Goal: Task Accomplishment & Management: Manage account settings

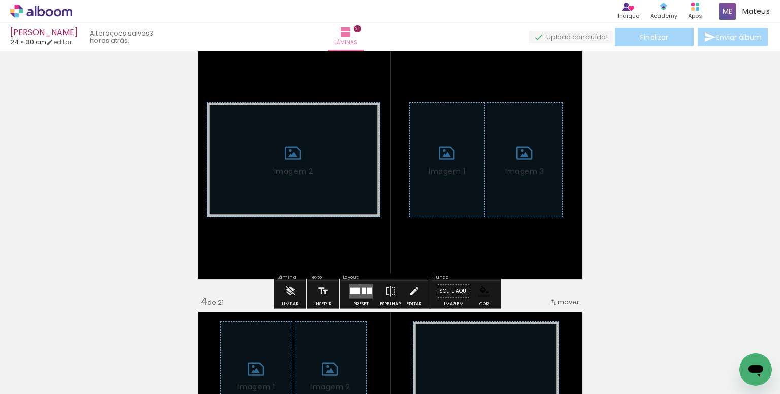
scroll to position [589, 0]
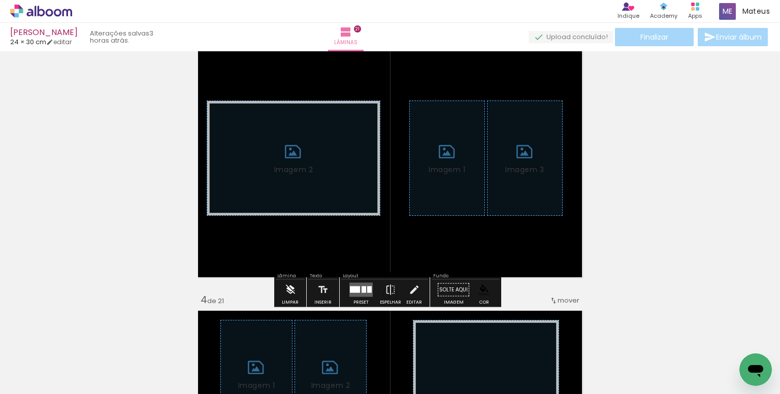
click at [297, 286] on paper-button "Limpar" at bounding box center [290, 293] width 22 height 26
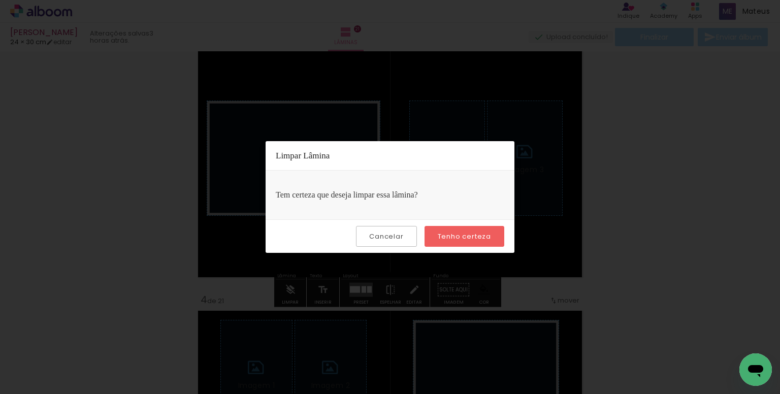
click at [0, 0] on slot "Tenho certeza" at bounding box center [0, 0] width 0 height 0
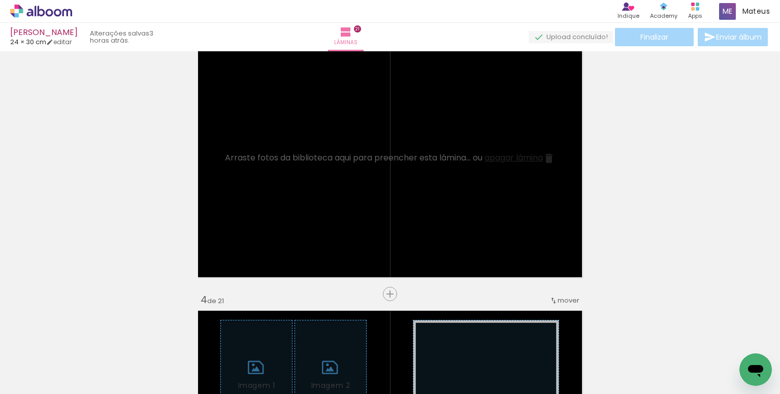
scroll to position [0, 186]
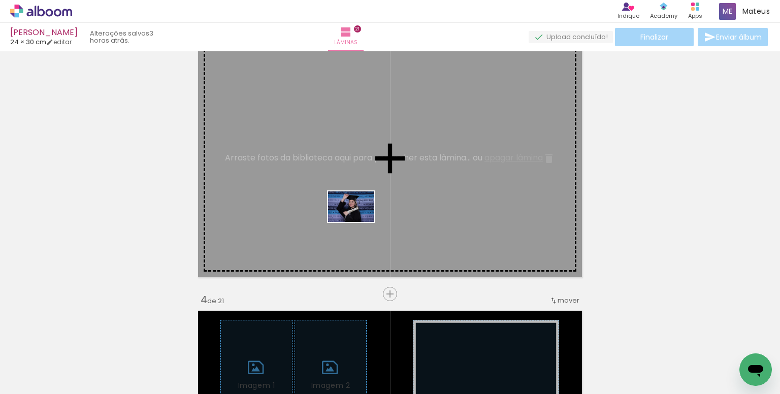
drag, startPoint x: 371, startPoint y: 359, endPoint x: 587, endPoint y: 338, distance: 217.4
click at [358, 222] on quentale-workspace at bounding box center [390, 197] width 780 height 394
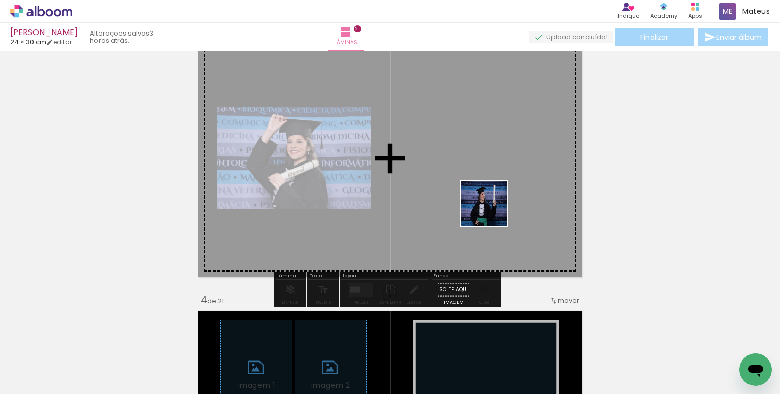
drag, startPoint x: 589, startPoint y: 354, endPoint x: 491, endPoint y: 211, distance: 173.5
click at [491, 211] on quentale-workspace at bounding box center [390, 197] width 780 height 394
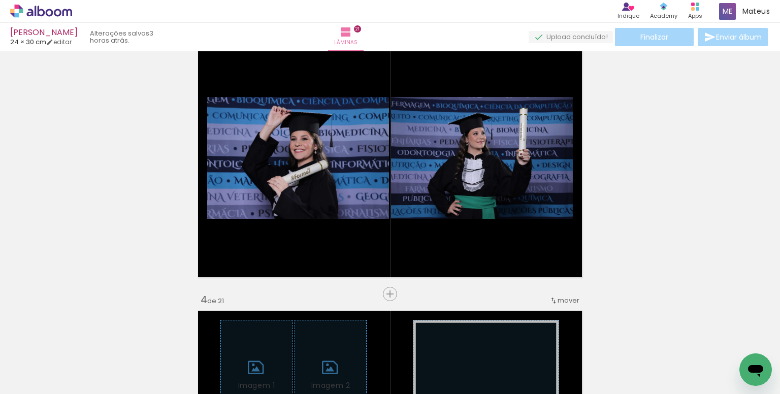
scroll to position [0, 1029]
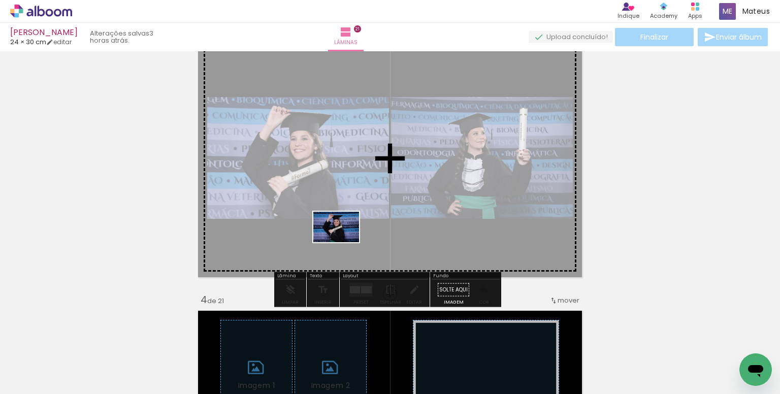
drag, startPoint x: 277, startPoint y: 364, endPoint x: 344, endPoint y: 242, distance: 138.6
click at [344, 242] on quentale-workspace at bounding box center [390, 197] width 780 height 394
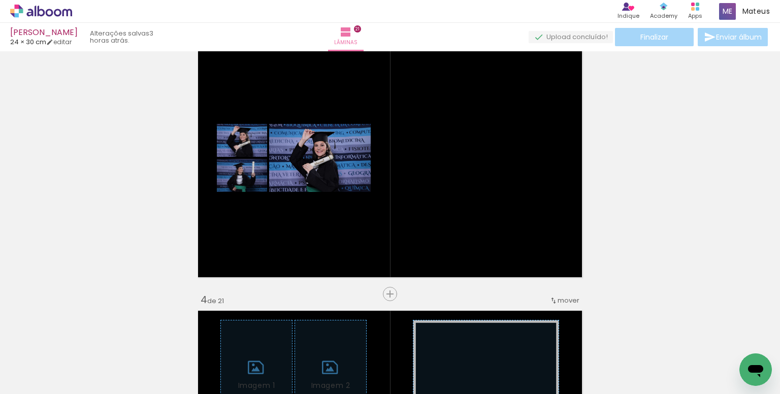
scroll to position [0, 2240]
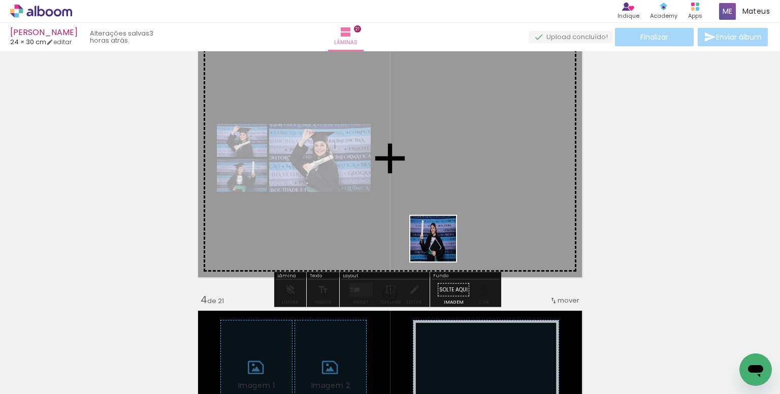
drag, startPoint x: 423, startPoint y: 366, endPoint x: 441, endPoint y: 236, distance: 131.6
click at [441, 236] on quentale-workspace at bounding box center [390, 197] width 780 height 394
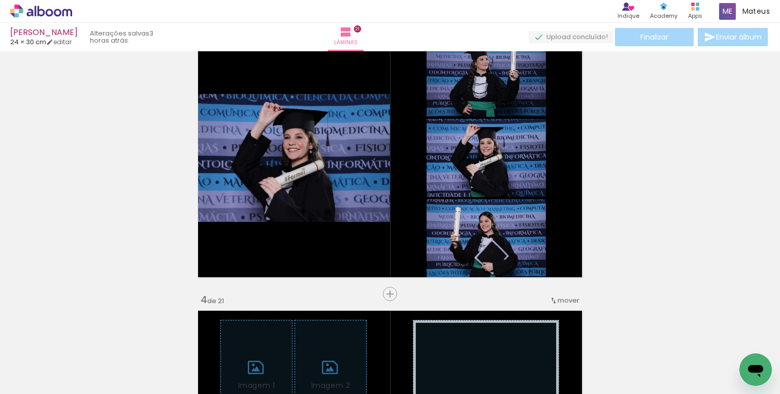
scroll to position [0, 3332]
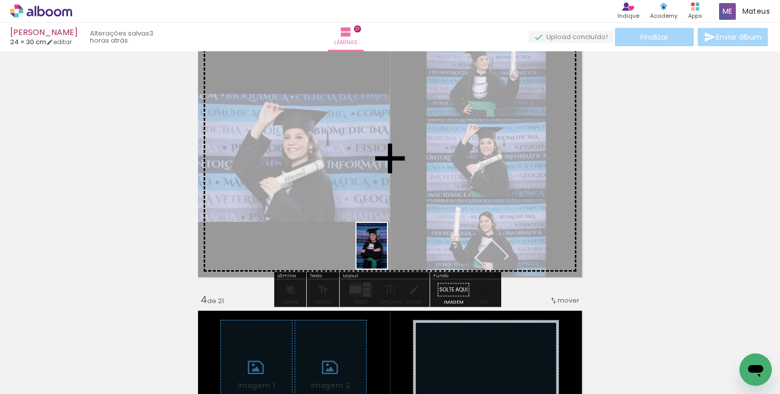
drag, startPoint x: 408, startPoint y: 351, endPoint x: 387, endPoint y: 252, distance: 100.8
click at [387, 252] on quentale-workspace at bounding box center [390, 197] width 780 height 394
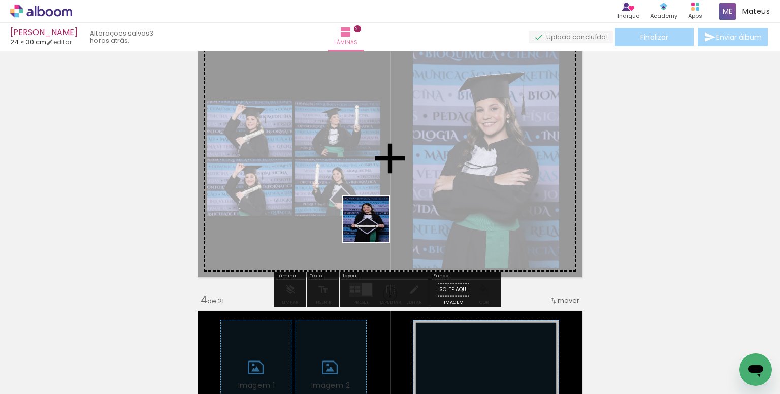
drag, startPoint x: 417, startPoint y: 359, endPoint x: 374, endPoint y: 227, distance: 138.9
click at [374, 227] on quentale-workspace at bounding box center [390, 197] width 780 height 394
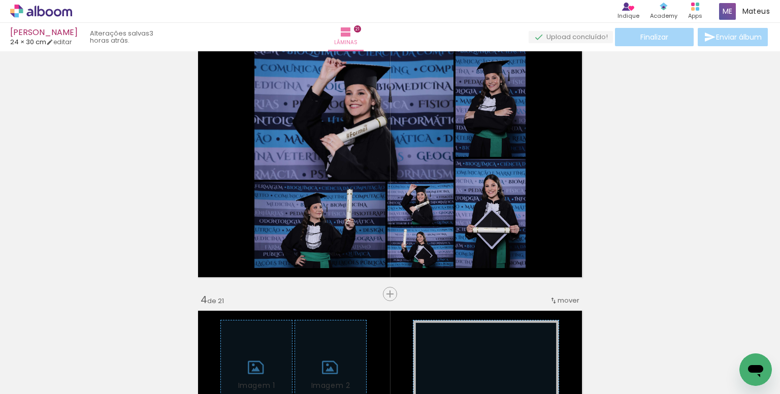
scroll to position [0, 3497]
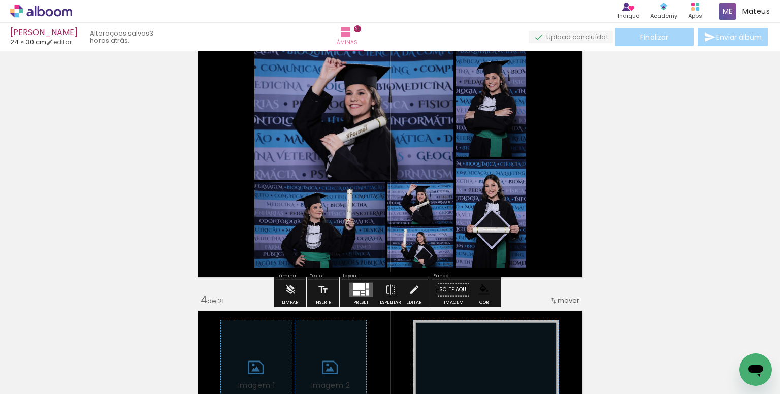
click at [358, 288] on div at bounding box center [359, 286] width 12 height 7
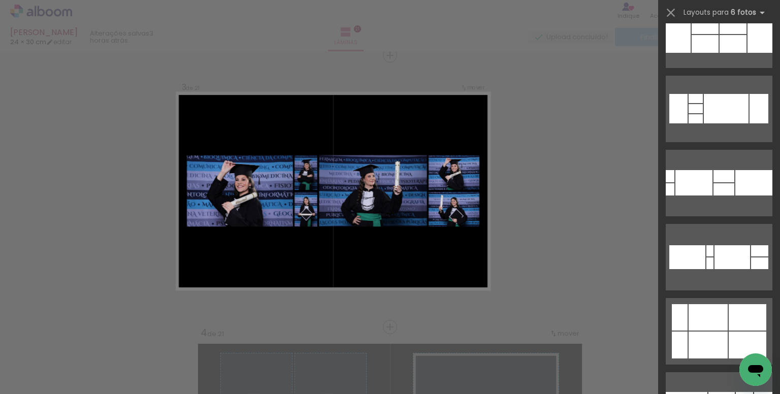
scroll to position [254, 0]
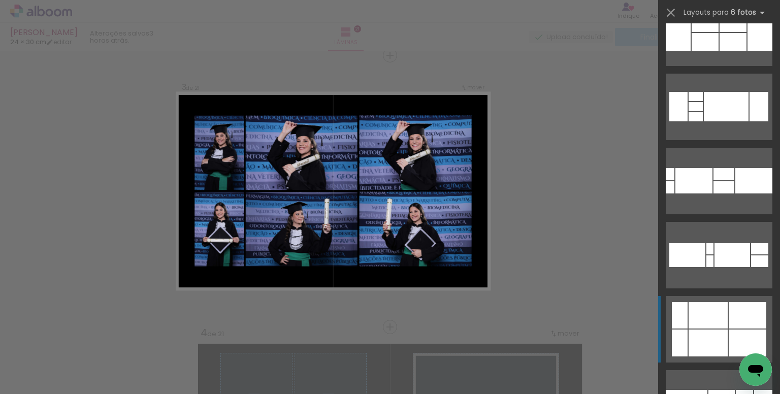
click at [732, 331] on div at bounding box center [748, 343] width 38 height 27
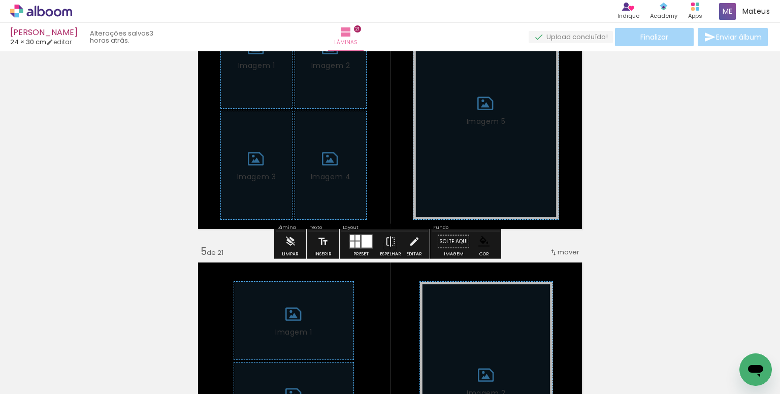
scroll to position [911, 0]
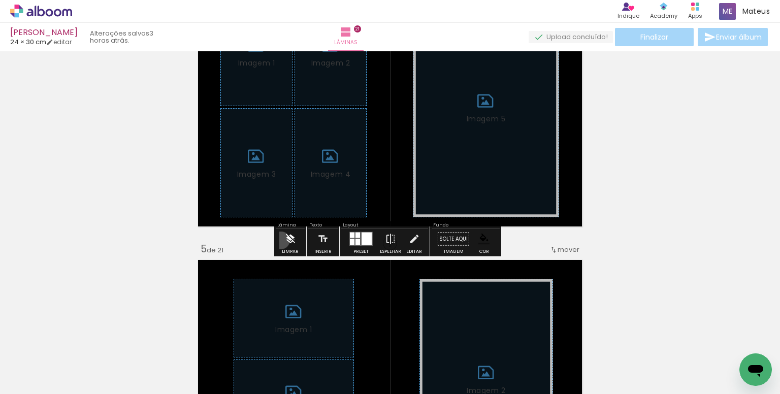
click at [282, 240] on paper-button "Limpar" at bounding box center [290, 242] width 22 height 26
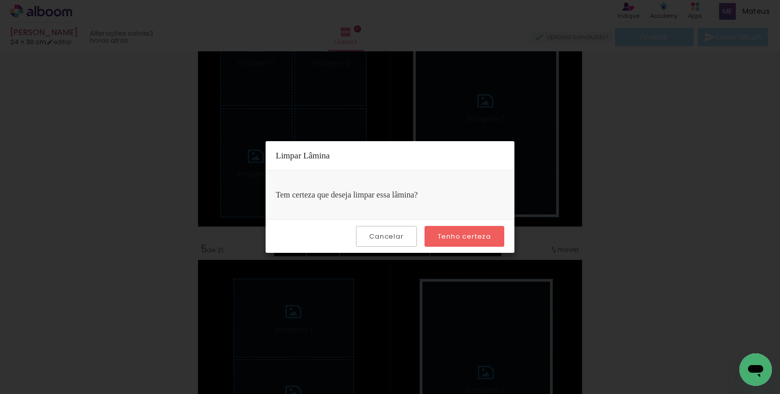
click at [0, 0] on slot "Tenho certeza" at bounding box center [0, 0] width 0 height 0
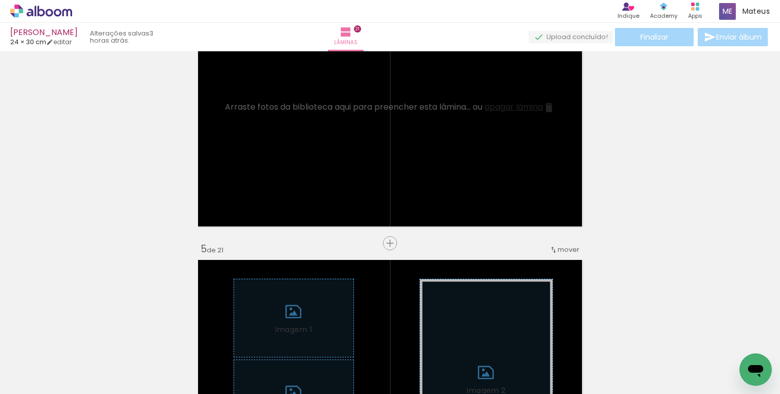
scroll to position [0, 3647]
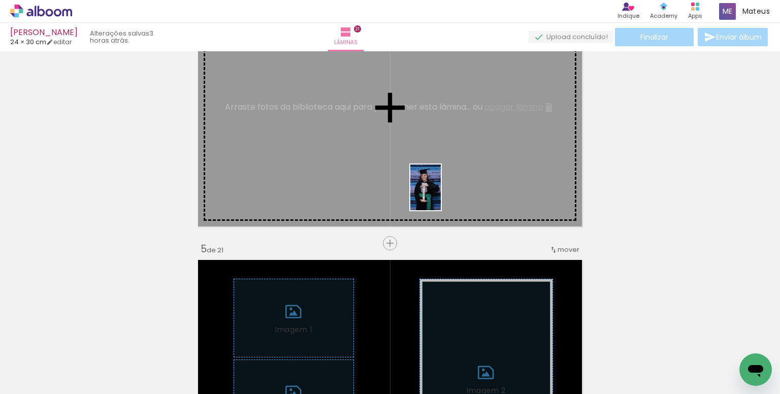
drag, startPoint x: 444, startPoint y: 353, endPoint x: 605, endPoint y: 368, distance: 161.6
click at [441, 195] on quentale-workspace at bounding box center [390, 197] width 780 height 394
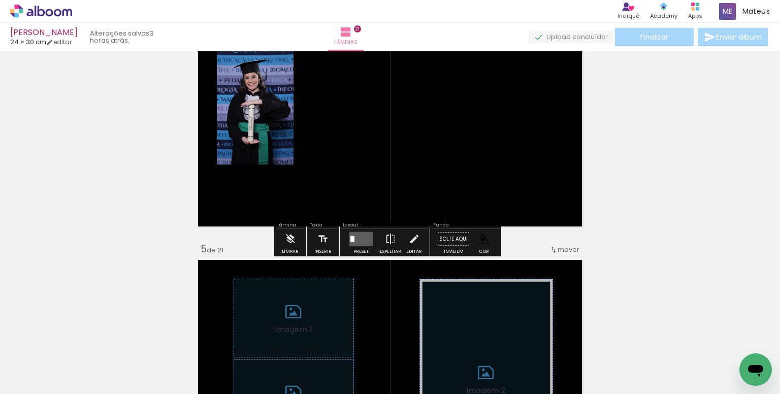
scroll to position [0, 3971]
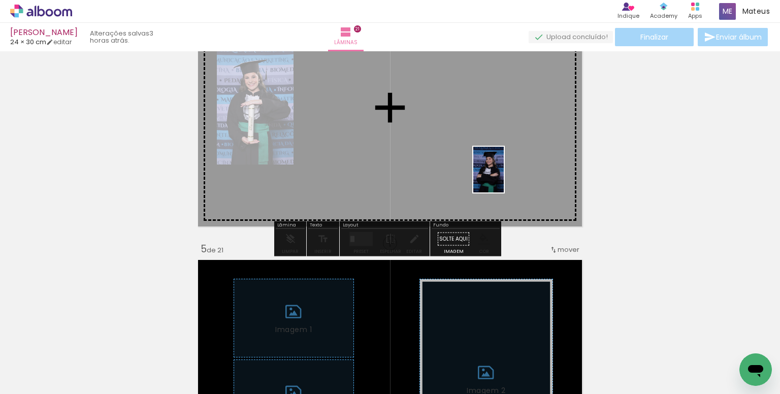
drag, startPoint x: 554, startPoint y: 311, endPoint x: 605, endPoint y: 363, distance: 72.2
click at [504, 178] on quentale-workspace at bounding box center [390, 197] width 780 height 394
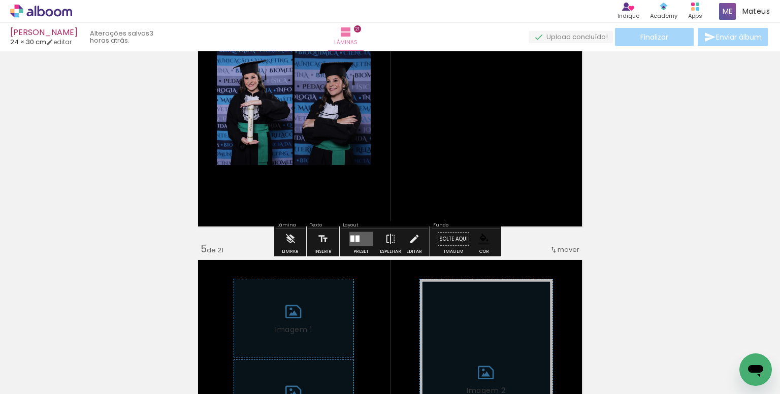
scroll to position [0, 4258]
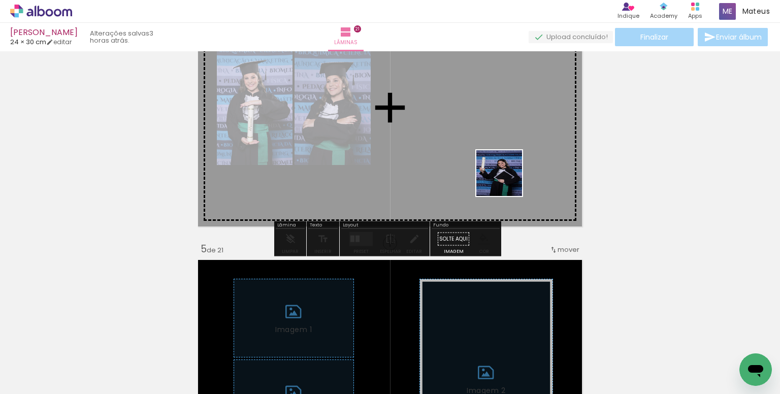
drag, startPoint x: 518, startPoint y: 209, endPoint x: 490, endPoint y: 142, distance: 72.6
click at [490, 142] on quentale-workspace at bounding box center [390, 197] width 780 height 394
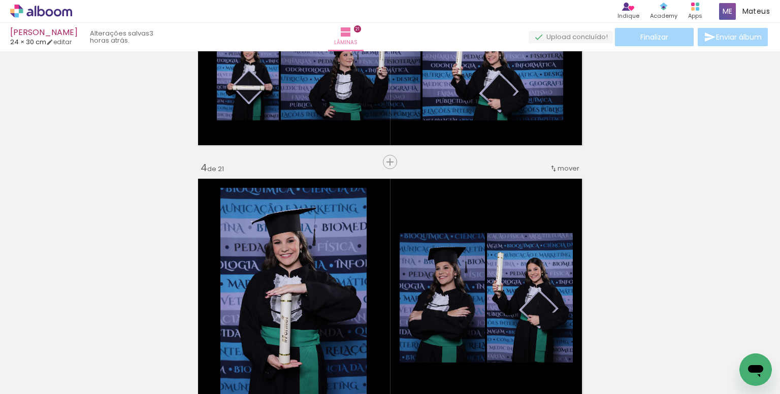
scroll to position [708, 0]
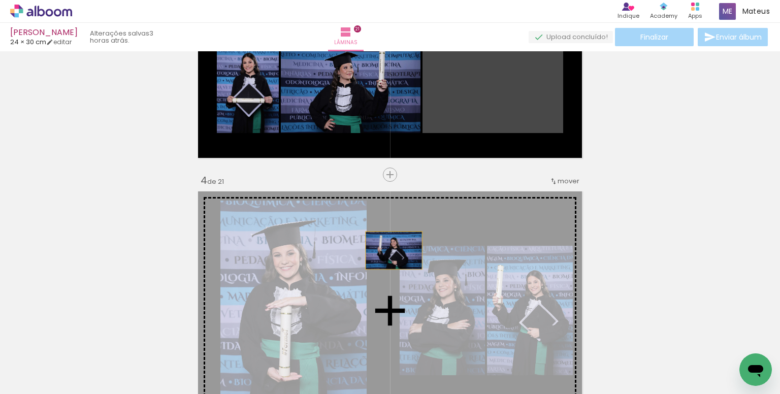
drag, startPoint x: 441, startPoint y: 137, endPoint x: 390, endPoint y: 250, distance: 124.3
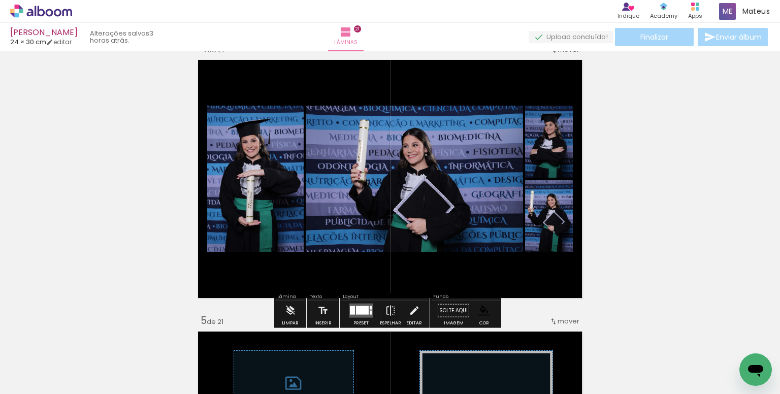
scroll to position [861, 0]
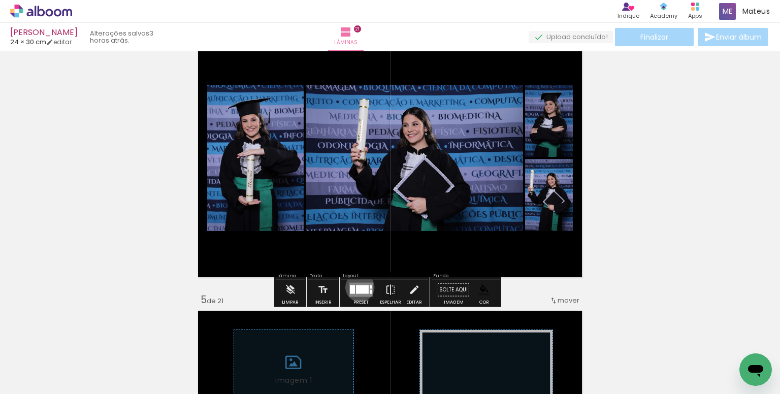
click at [356, 287] on div at bounding box center [362, 289] width 13 height 9
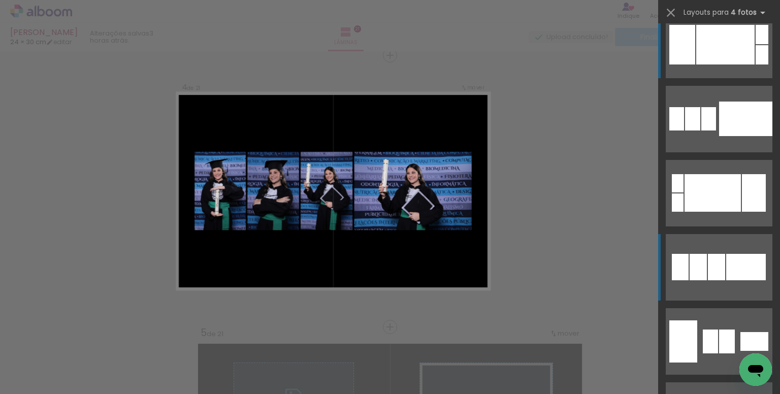
scroll to position [51, 0]
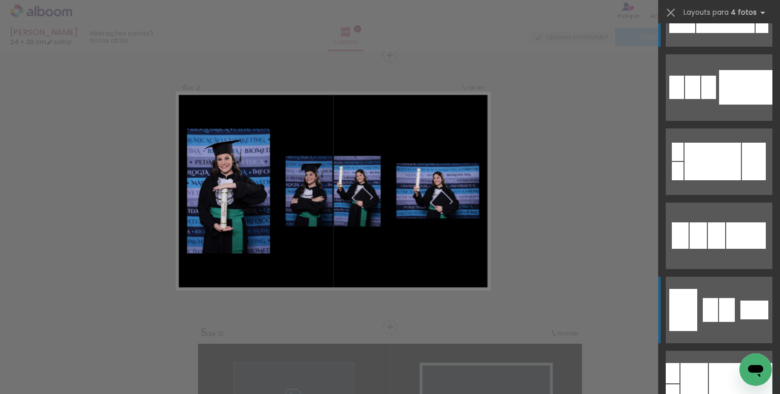
click at [719, 317] on div at bounding box center [727, 310] width 16 height 24
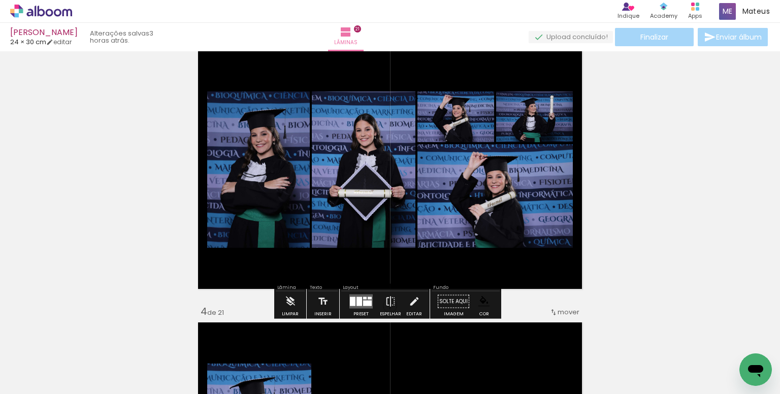
scroll to position [574, 0]
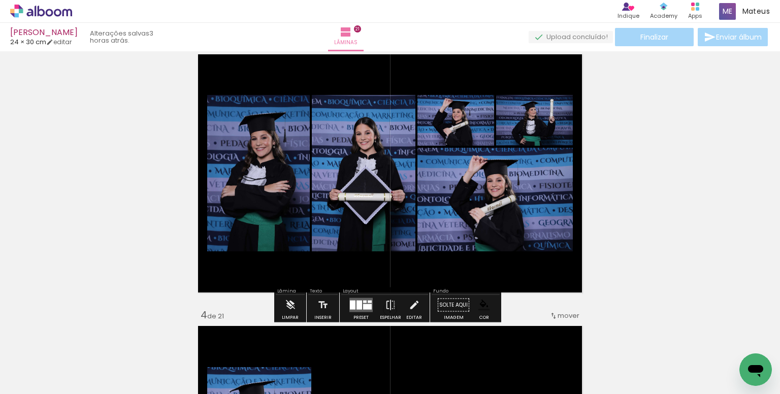
click at [368, 302] on div at bounding box center [370, 302] width 4 height 3
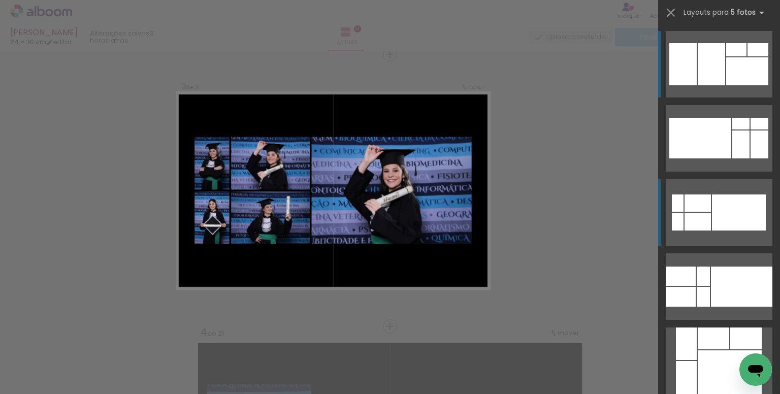
scroll to position [556, 0]
click at [707, 209] on quentale-layouter at bounding box center [719, 212] width 107 height 67
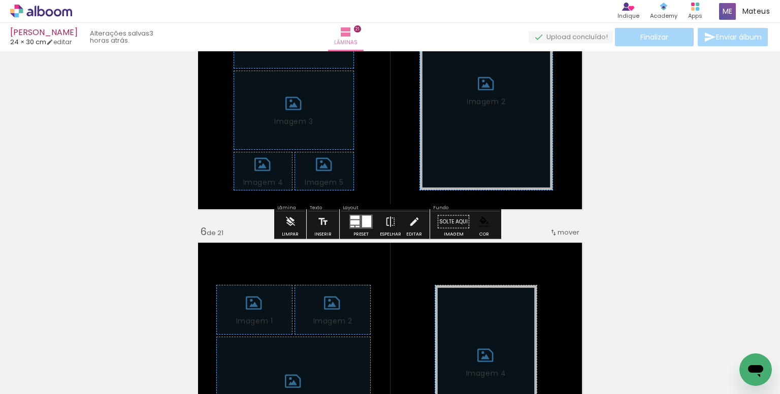
scroll to position [1216, 0]
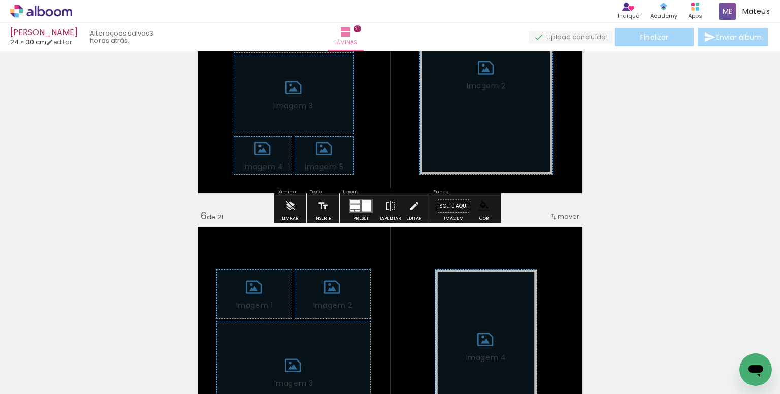
drag, startPoint x: 291, startPoint y: 212, endPoint x: 408, endPoint y: 211, distance: 116.8
click at [292, 212] on iron-icon at bounding box center [290, 206] width 11 height 20
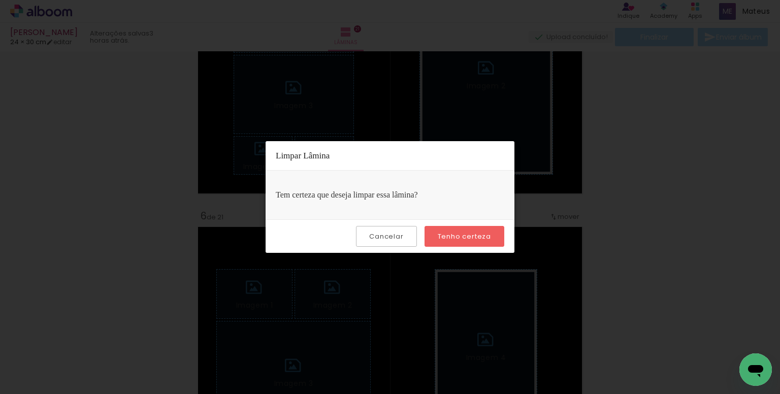
click at [0, 0] on slot "Tenho certeza" at bounding box center [0, 0] width 0 height 0
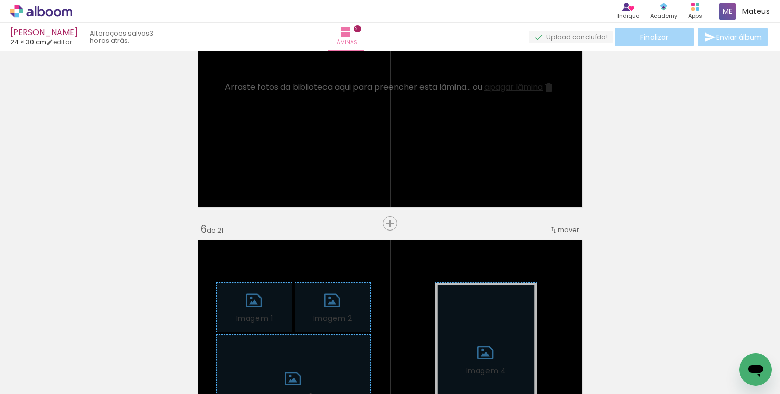
scroll to position [1165, 0]
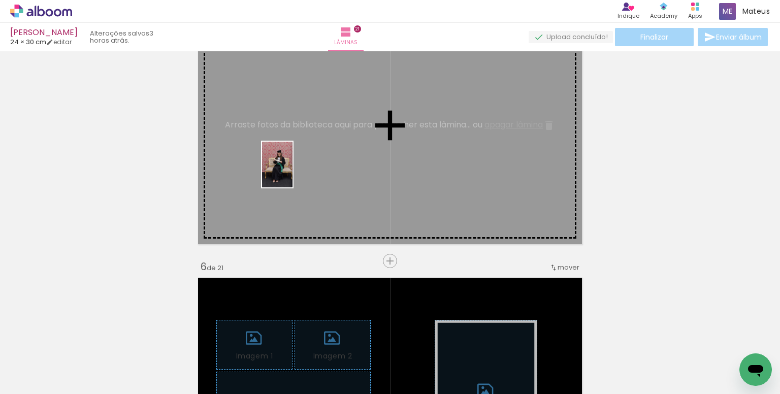
drag, startPoint x: 175, startPoint y: 336, endPoint x: 293, endPoint y: 313, distance: 120.5
click at [292, 175] on quentale-workspace at bounding box center [390, 197] width 780 height 394
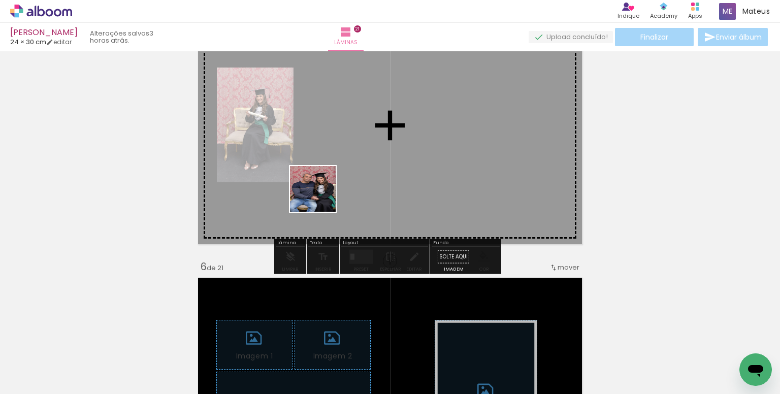
drag, startPoint x: 209, startPoint y: 359, endPoint x: 368, endPoint y: 312, distance: 165.8
click at [321, 196] on quentale-workspace at bounding box center [390, 197] width 780 height 394
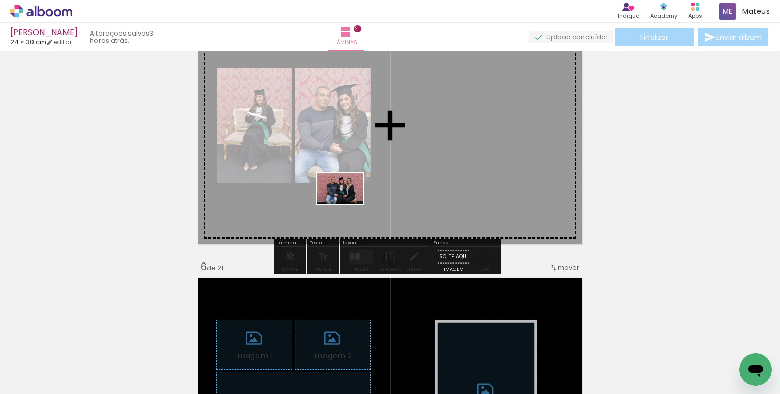
drag, startPoint x: 275, startPoint y: 350, endPoint x: 412, endPoint y: 295, distance: 147.7
click at [347, 204] on quentale-workspace at bounding box center [390, 197] width 780 height 394
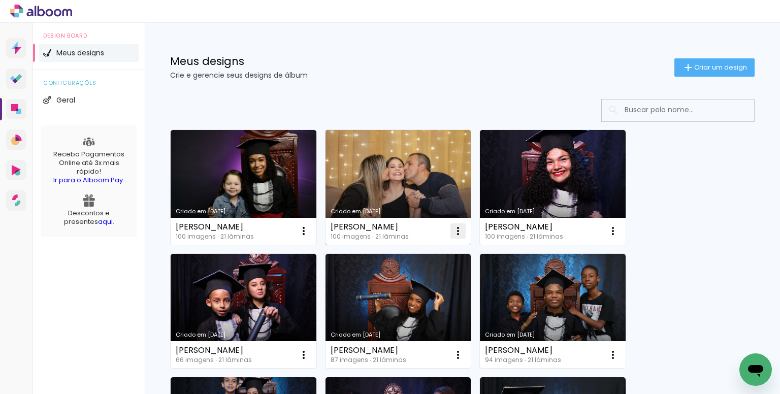
click at [452, 234] on iron-icon at bounding box center [458, 231] width 12 height 12
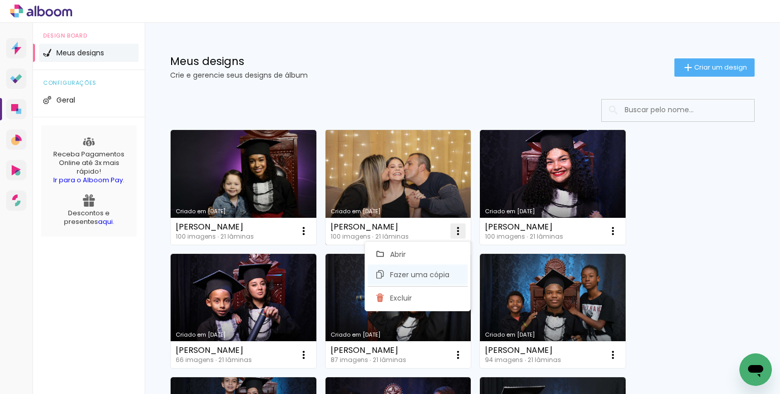
click at [395, 272] on span "Fazer uma cópia" at bounding box center [419, 274] width 59 height 7
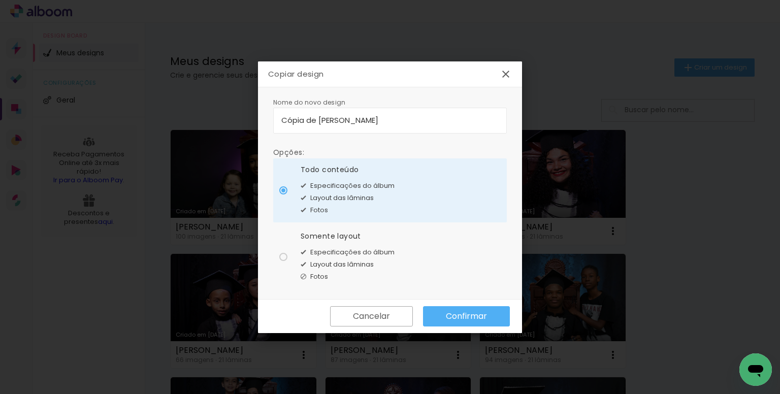
drag, startPoint x: 290, startPoint y: 121, endPoint x: 218, endPoint y: 115, distance: 72.8
click at [218, 115] on body "link( href="../../bower_components/polymer/polymer.html" rel="import" ) picture…" at bounding box center [390, 197] width 780 height 394
type input "[PERSON_NAME]"
type paper-input "[PERSON_NAME]"
click at [414, 243] on paper-radio-button "Somente layout Especificações do álbum Layout das lâminas Fotos" at bounding box center [390, 257] width 234 height 64
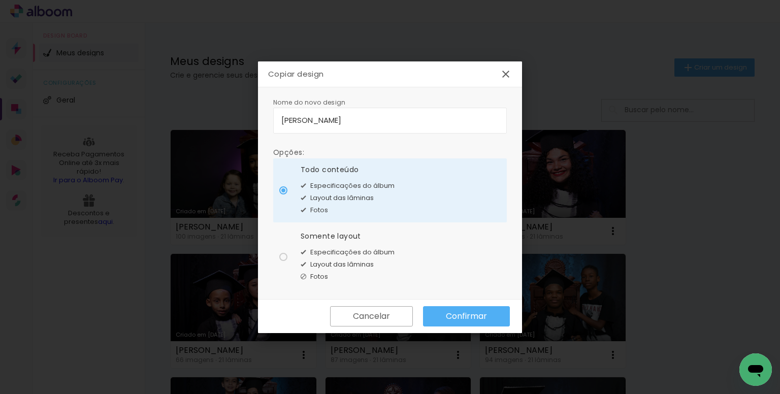
type paper-radio-button "on"
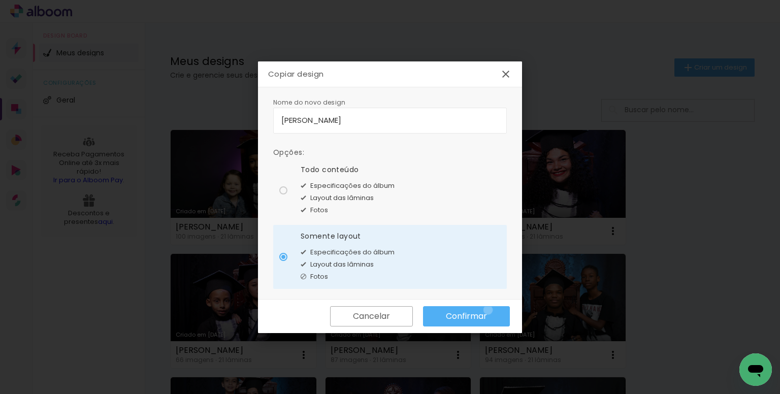
click at [488, 310] on paper-button "Confirmar" at bounding box center [466, 316] width 87 height 20
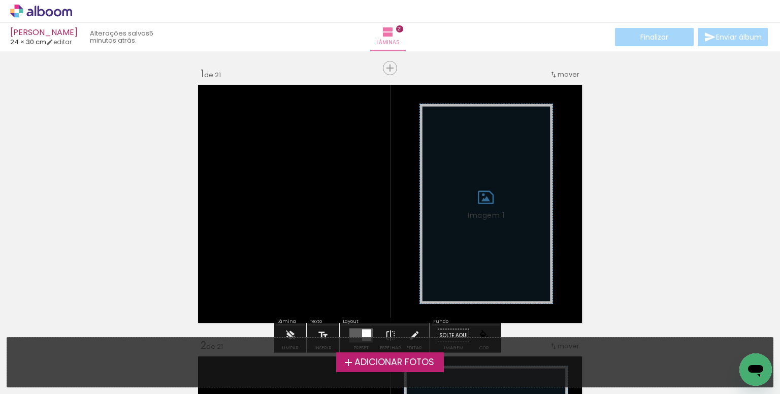
click at [379, 358] on span "Adicionar Fotos" at bounding box center [394, 362] width 80 height 9
click at [0, 0] on input "file" at bounding box center [0, 0] width 0 height 0
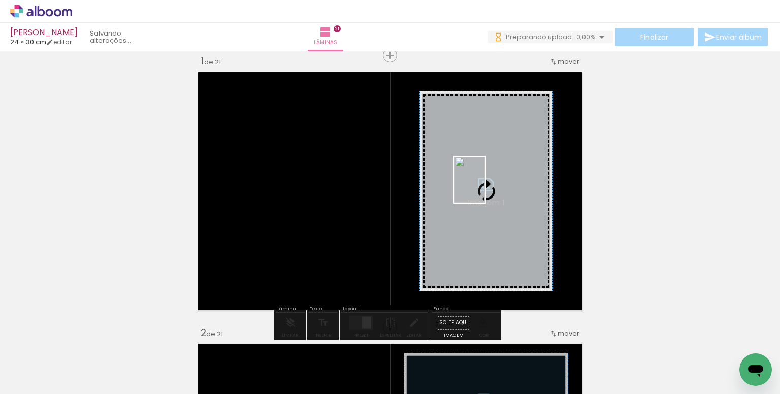
drag, startPoint x: 519, startPoint y: 368, endPoint x: 485, endPoint y: 187, distance: 183.5
click at [485, 187] on quentale-workspace at bounding box center [390, 197] width 780 height 394
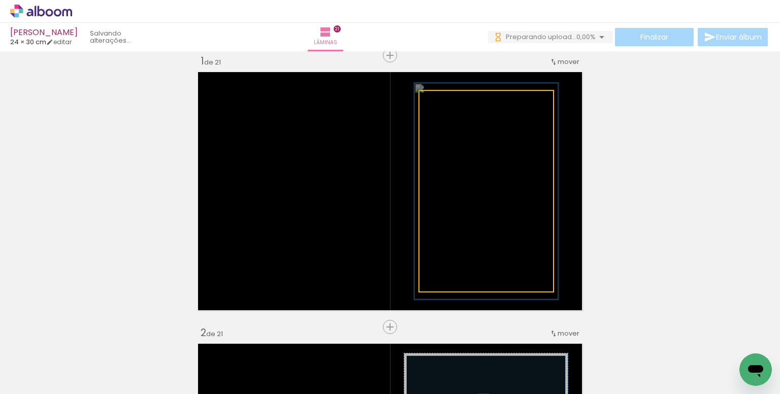
type paper-slider "108"
click at [442, 106] on div at bounding box center [446, 101] width 9 height 9
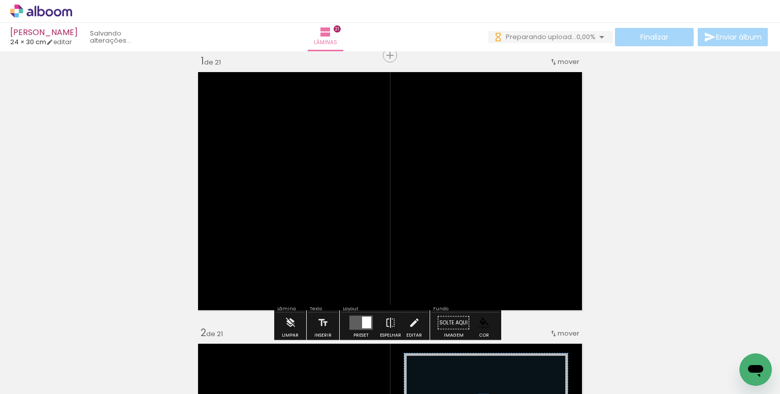
click at [518, 149] on paper-item at bounding box center [523, 146] width 18 height 7
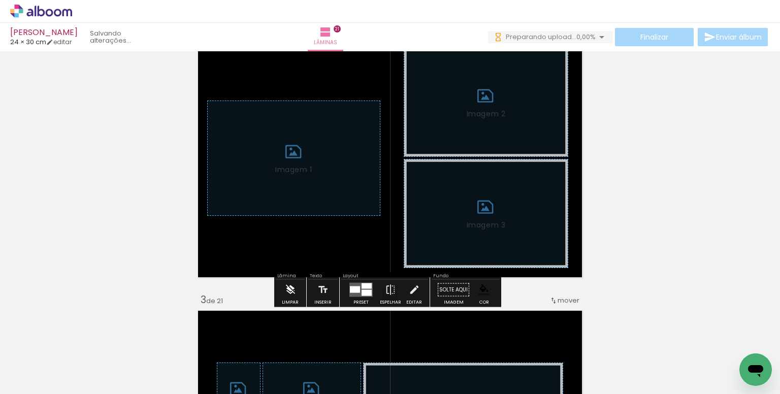
click at [288, 288] on iron-icon at bounding box center [290, 290] width 11 height 20
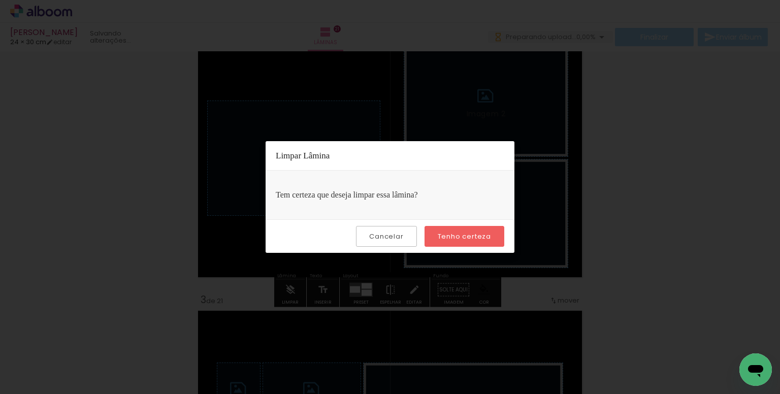
click at [0, 0] on slot "Tenho certeza" at bounding box center [0, 0] width 0 height 0
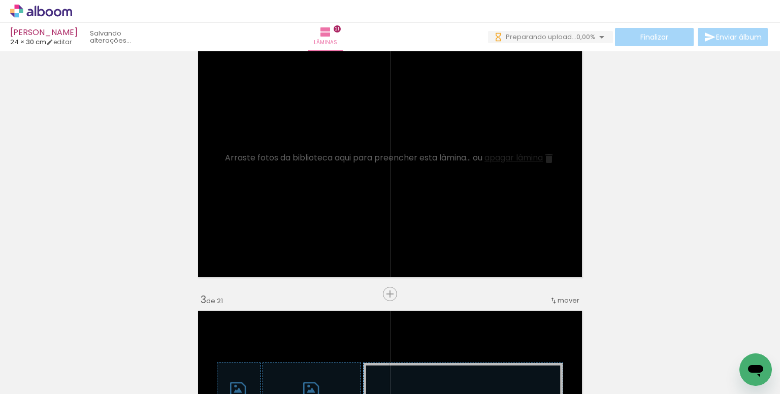
click at [48, 364] on input "Todas as fotos" at bounding box center [28, 363] width 39 height 9
click at [0, 0] on slot "Não utilizadas" at bounding box center [0, 0] width 0 height 0
type input "Não utilizadas"
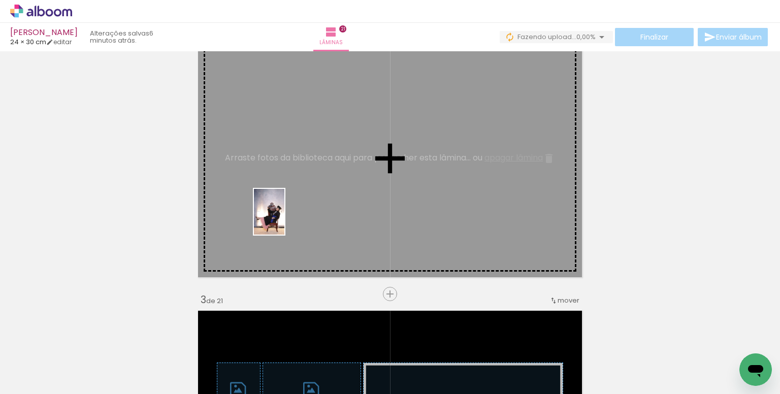
drag, startPoint x: 138, startPoint y: 334, endPoint x: 284, endPoint y: 219, distance: 185.9
click at [284, 219] on quentale-workspace at bounding box center [390, 197] width 780 height 394
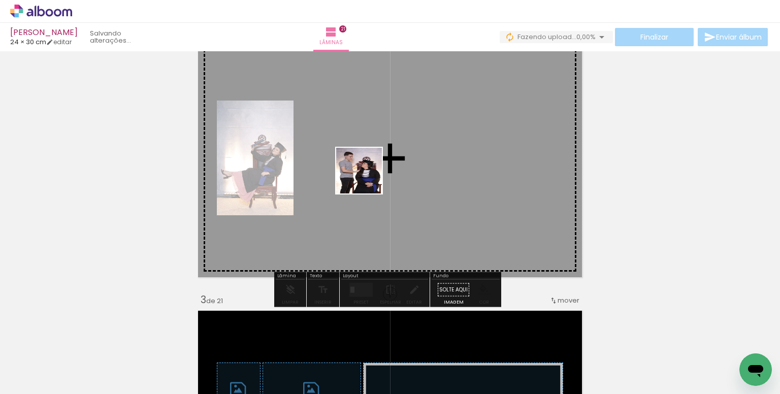
drag, startPoint x: 335, startPoint y: 350, endPoint x: 501, endPoint y: 299, distance: 173.8
click at [367, 178] on quentale-workspace at bounding box center [390, 197] width 780 height 394
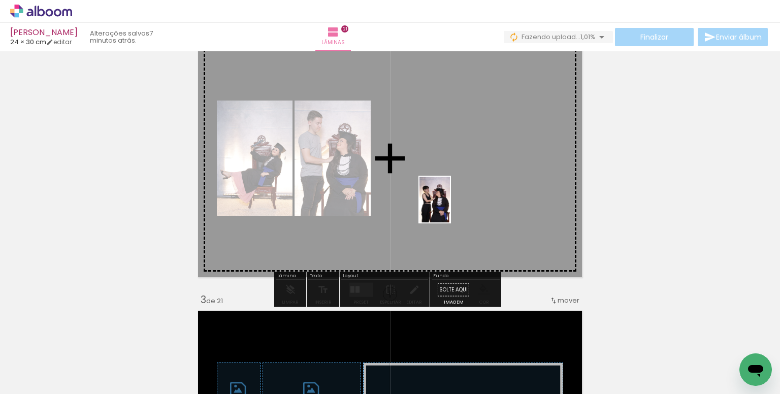
drag, startPoint x: 423, startPoint y: 357, endPoint x: 457, endPoint y: 347, distance: 35.0
click at [449, 208] on quentale-workspace at bounding box center [390, 197] width 780 height 394
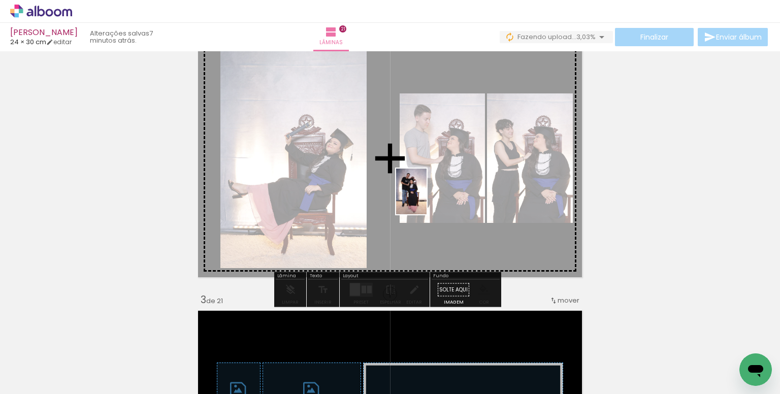
drag, startPoint x: 481, startPoint y: 355, endPoint x: 427, endPoint y: 199, distance: 165.2
click at [427, 199] on quentale-workspace at bounding box center [390, 197] width 780 height 394
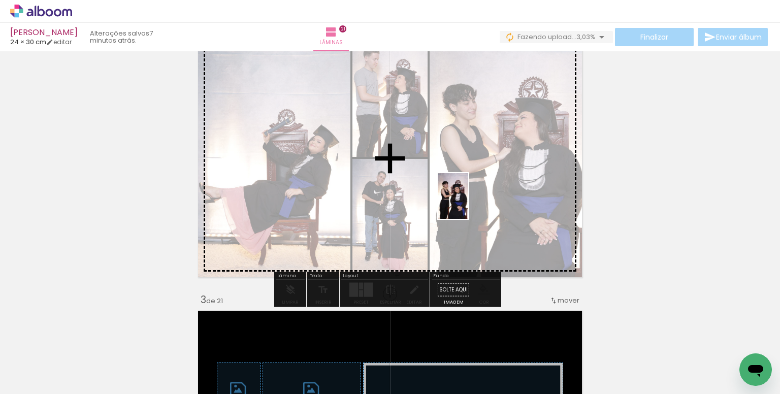
drag, startPoint x: 534, startPoint y: 360, endPoint x: 468, endPoint y: 204, distance: 169.9
click at [468, 204] on quentale-workspace at bounding box center [390, 197] width 780 height 394
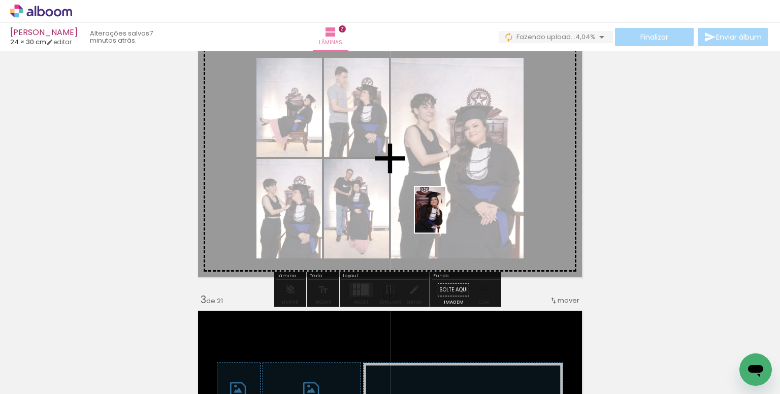
drag, startPoint x: 466, startPoint y: 284, endPoint x: 445, endPoint y: 217, distance: 70.2
click at [445, 217] on quentale-workspace at bounding box center [390, 197] width 780 height 394
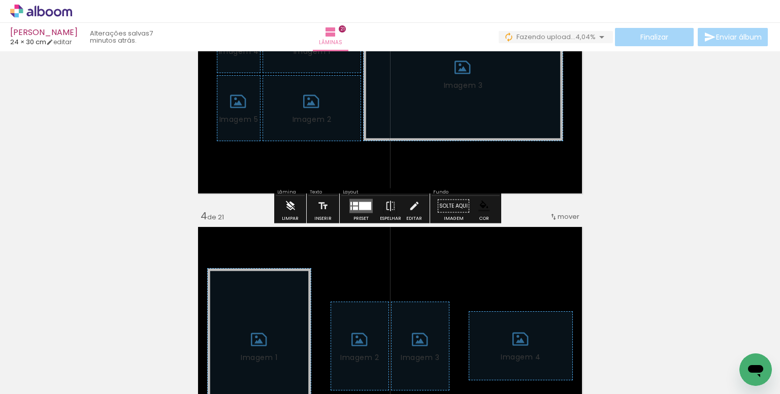
click at [290, 205] on iron-icon at bounding box center [290, 206] width 11 height 20
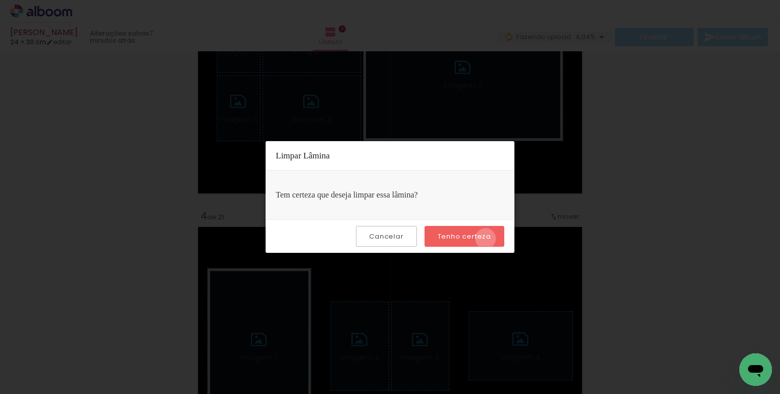
click at [0, 0] on slot "Tenho certeza" at bounding box center [0, 0] width 0 height 0
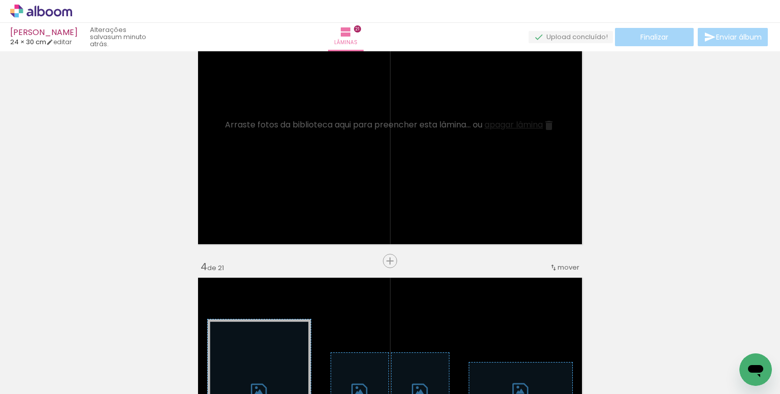
scroll to position [0, 1773]
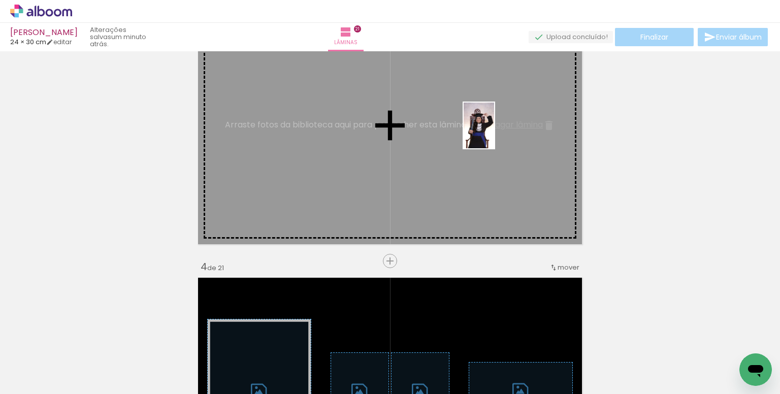
drag, startPoint x: 539, startPoint y: 348, endPoint x: 494, endPoint y: 133, distance: 219.9
click at [494, 133] on quentale-workspace at bounding box center [390, 197] width 780 height 394
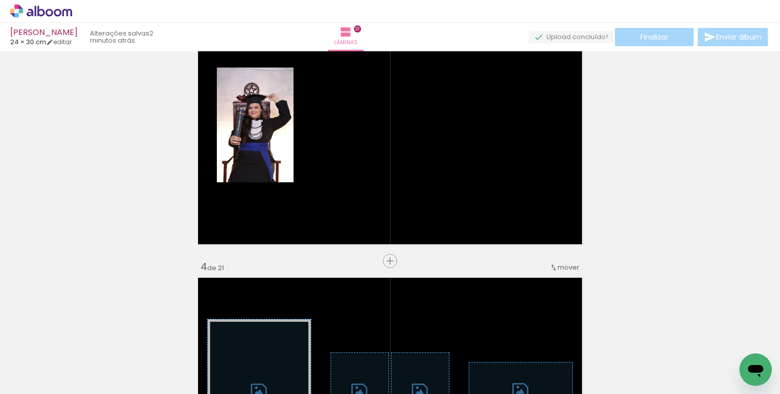
scroll to position [0, 2117]
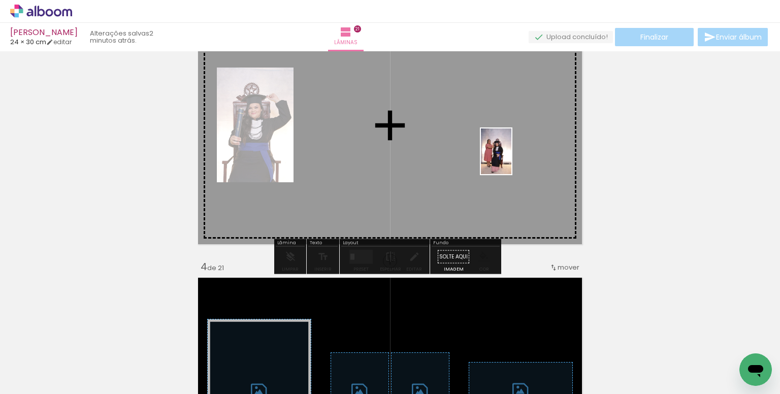
drag, startPoint x: 494, startPoint y: 361, endPoint x: 541, endPoint y: 225, distance: 143.6
click at [511, 159] on quentale-workspace at bounding box center [390, 197] width 780 height 394
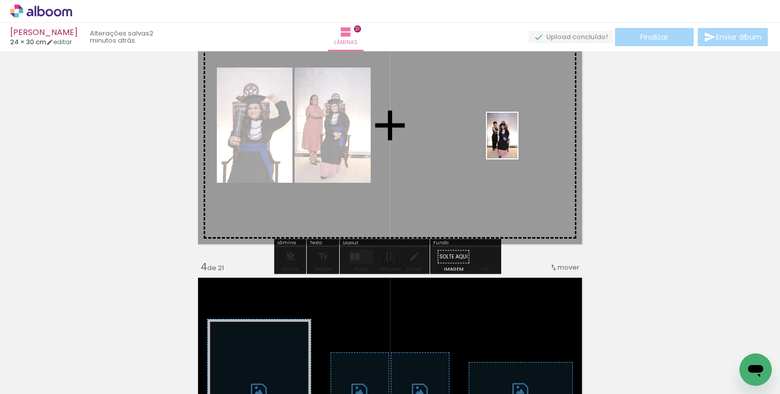
drag, startPoint x: 636, startPoint y: 308, endPoint x: 517, endPoint y: 143, distance: 203.3
click at [517, 143] on quentale-workspace at bounding box center [390, 197] width 780 height 394
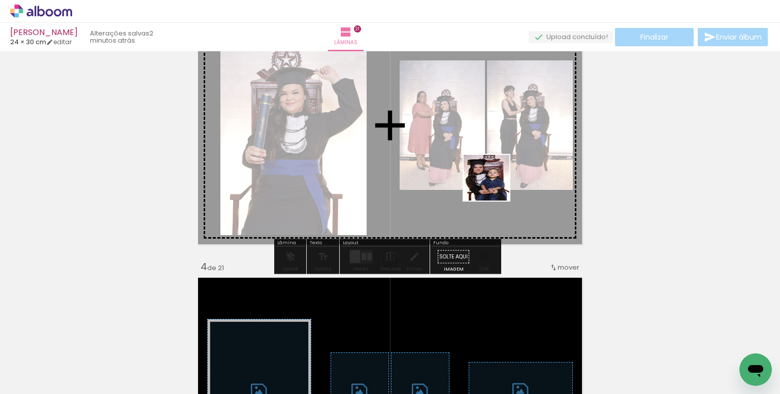
drag, startPoint x: 523, startPoint y: 258, endPoint x: 497, endPoint y: 297, distance: 46.1
click at [486, 168] on quentale-workspace at bounding box center [390, 197] width 780 height 394
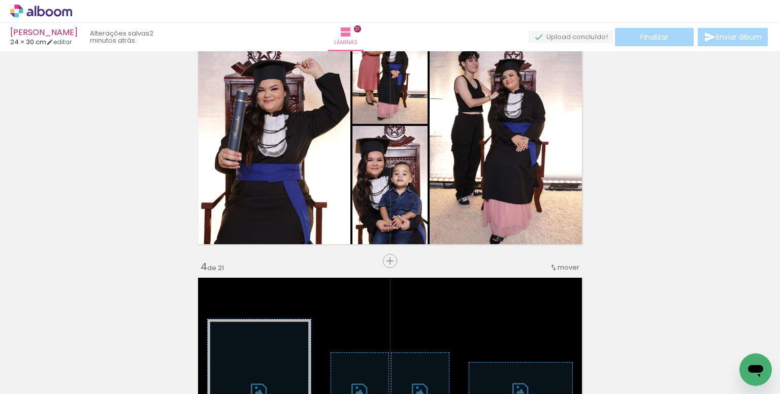
scroll to position [0, 2508]
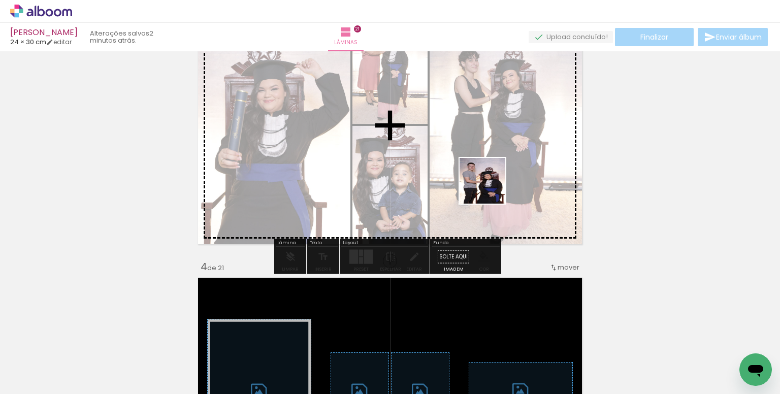
drag, startPoint x: 549, startPoint y: 315, endPoint x: 473, endPoint y: 169, distance: 164.9
click at [476, 172] on quentale-workspace at bounding box center [390, 197] width 780 height 394
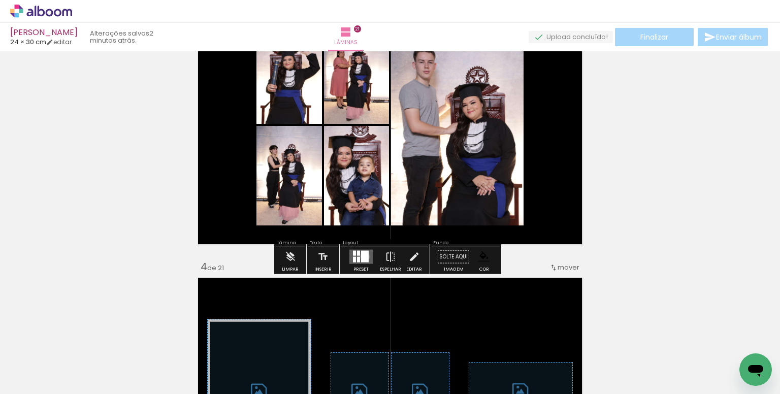
click at [363, 256] on div at bounding box center [365, 257] width 8 height 12
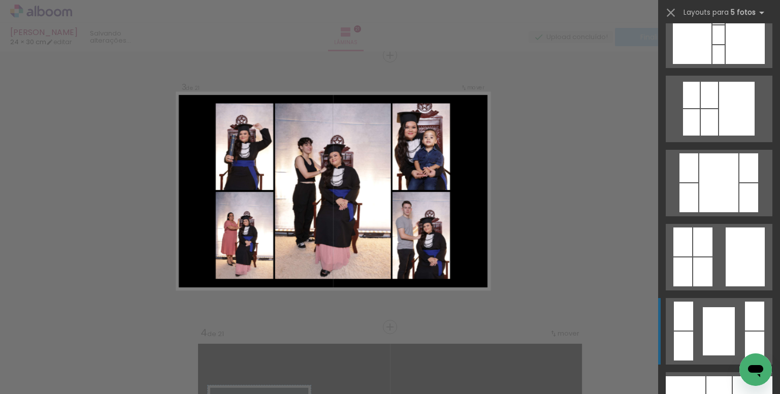
scroll to position [762, 0]
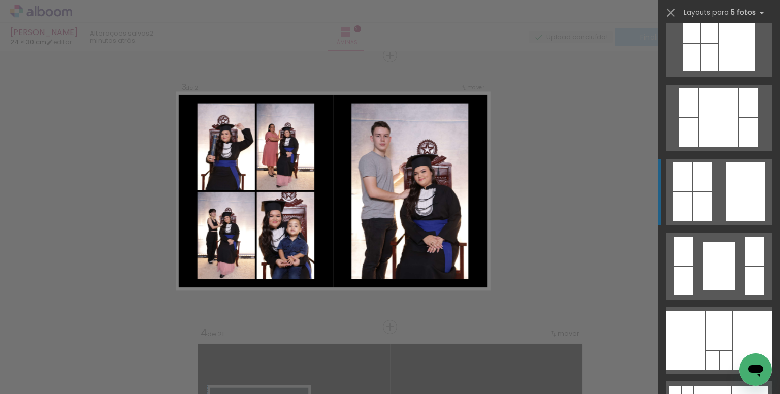
click at [734, 199] on div at bounding box center [745, 191] width 39 height 59
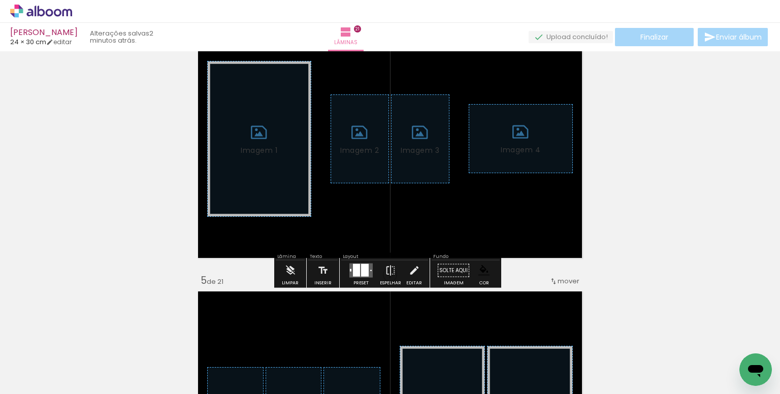
scroll to position [911, 0]
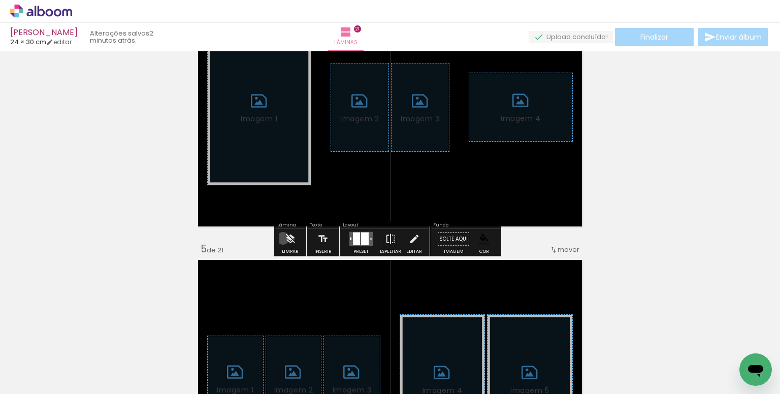
drag, startPoint x: 283, startPoint y: 238, endPoint x: 431, endPoint y: 249, distance: 148.1
click at [286, 239] on paper-button "Limpar" at bounding box center [290, 242] width 22 height 26
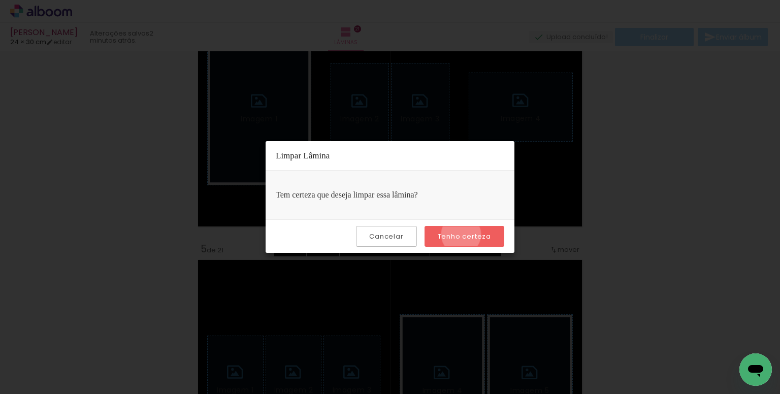
click at [0, 0] on slot "Tenho certeza" at bounding box center [0, 0] width 0 height 0
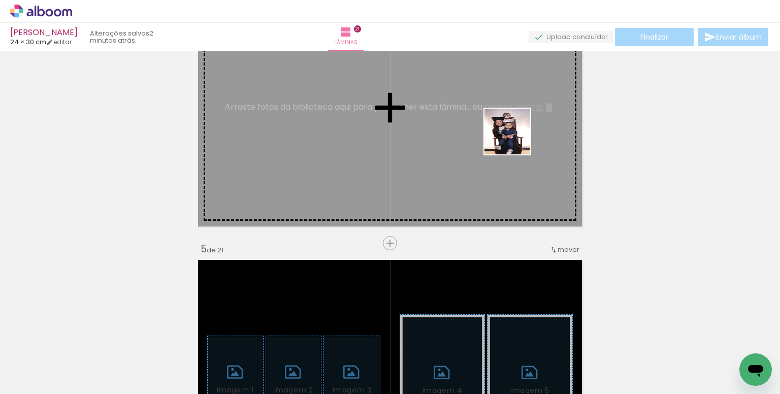
drag, startPoint x: 579, startPoint y: 264, endPoint x: 505, endPoint y: 121, distance: 160.8
click at [505, 121] on quentale-workspace at bounding box center [390, 197] width 780 height 394
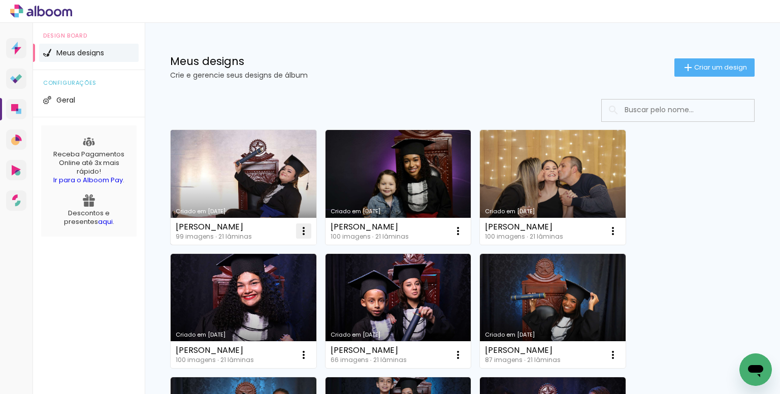
click at [302, 231] on iron-icon at bounding box center [304, 231] width 12 height 12
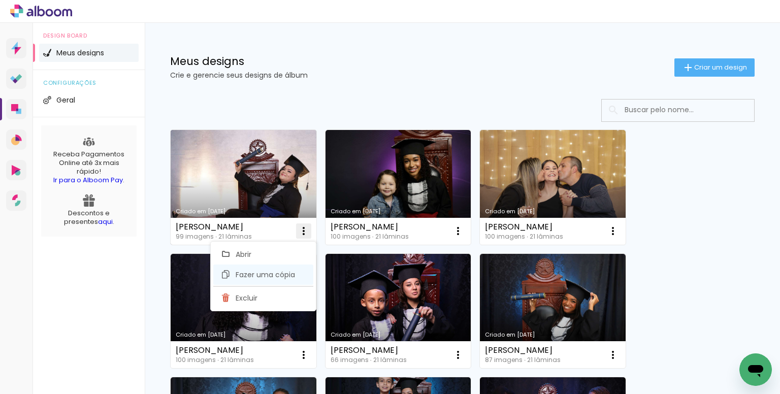
click at [274, 271] on span "Fazer uma cópia" at bounding box center [265, 274] width 59 height 7
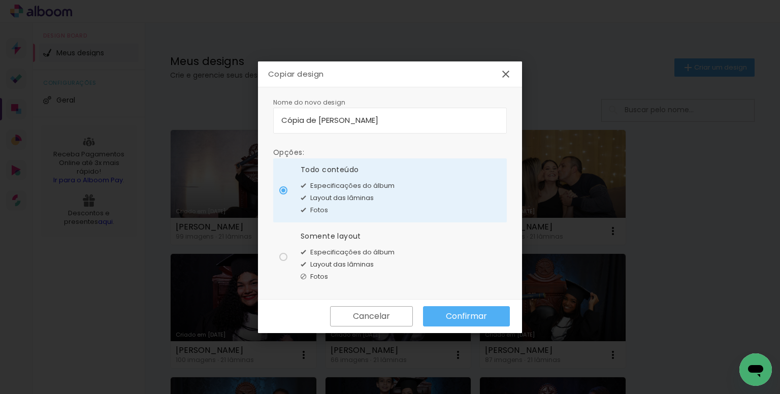
drag, startPoint x: 440, startPoint y: 121, endPoint x: 160, endPoint y: 110, distance: 280.0
click at [168, 109] on body "link( href="../../bower_components/polymer/polymer.html" rel="import" ) picture…" at bounding box center [390, 197] width 780 height 394
type input "N"
type input "[PERSON_NAME]"
type paper-input "[PERSON_NAME]"
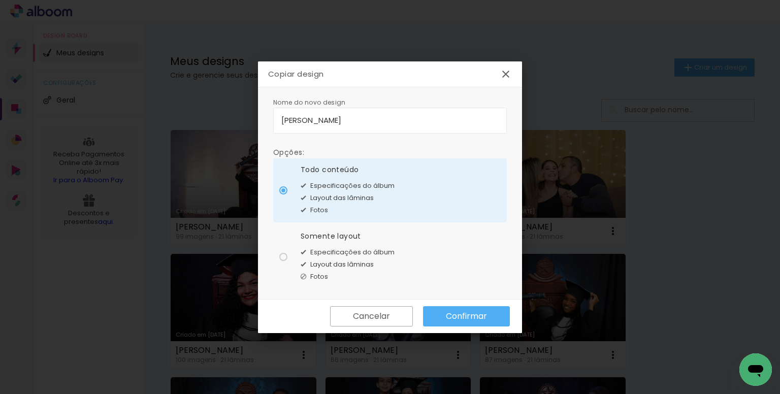
click at [345, 240] on div "Somente layout" at bounding box center [348, 236] width 94 height 11
type paper-radio-button "on"
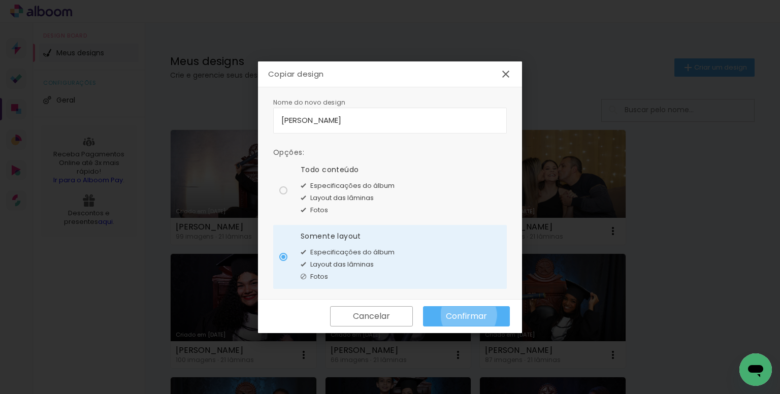
click at [0, 0] on slot "Confirmar" at bounding box center [0, 0] width 0 height 0
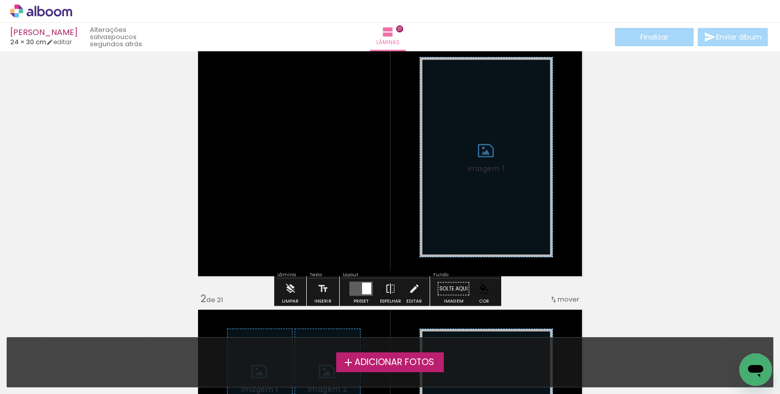
scroll to position [51, 0]
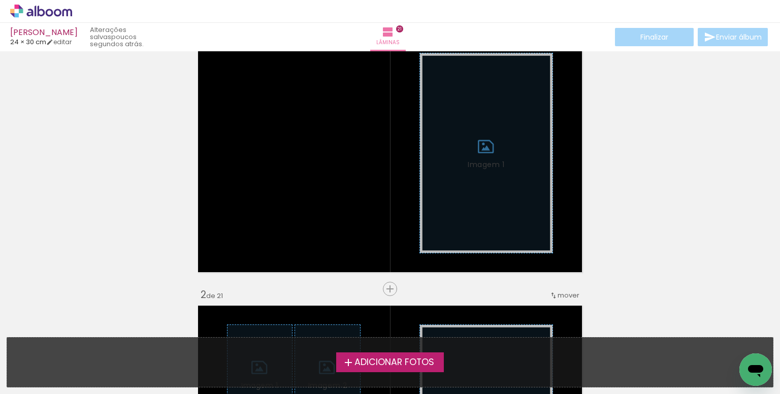
click at [402, 360] on span "Adicionar Fotos" at bounding box center [394, 362] width 80 height 9
click at [0, 0] on input "file" at bounding box center [0, 0] width 0 height 0
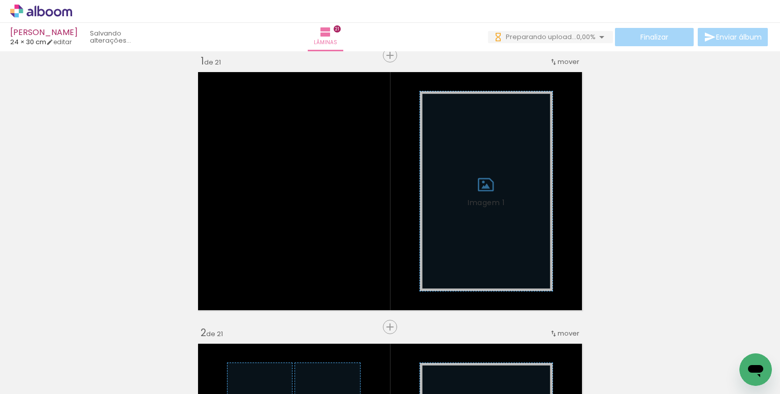
scroll to position [0, 0]
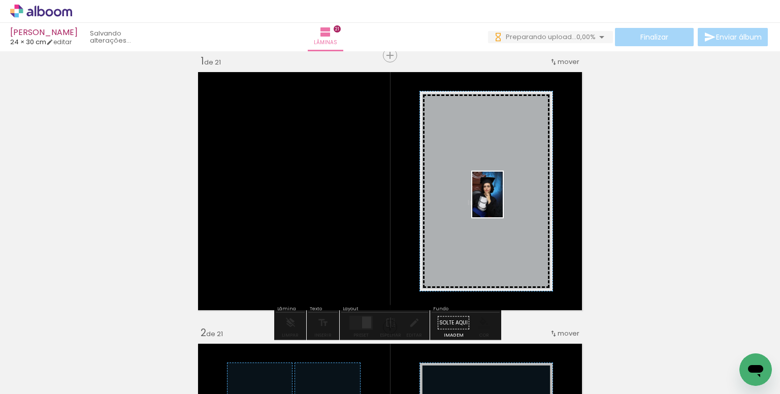
drag, startPoint x: 109, startPoint y: 360, endPoint x: 503, endPoint y: 202, distance: 424.5
click at [503, 202] on quentale-workspace at bounding box center [390, 197] width 780 height 394
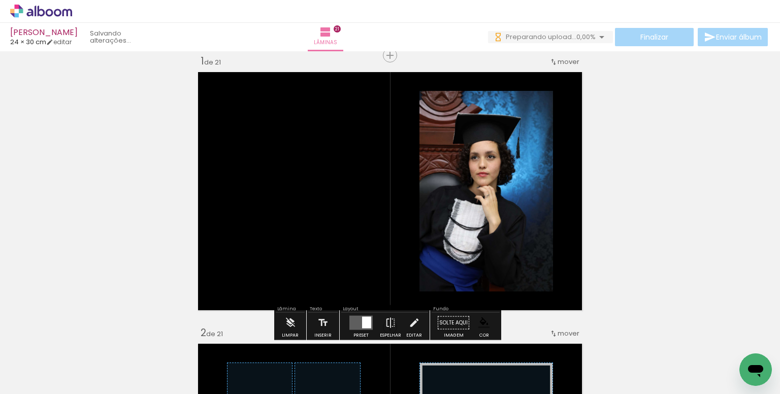
click at [518, 147] on paper-item at bounding box center [523, 146] width 18 height 7
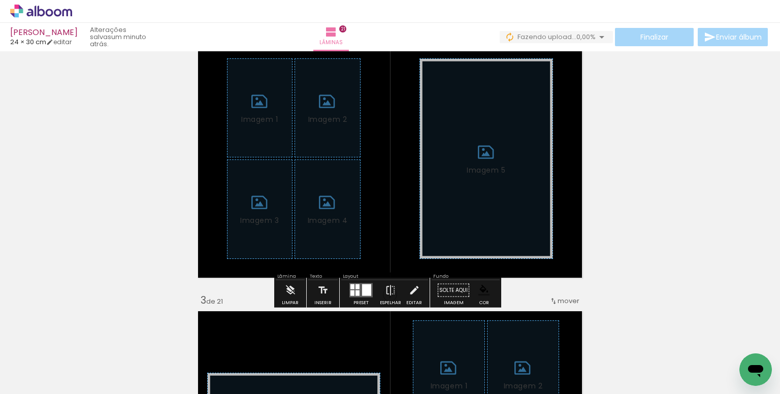
scroll to position [317, 0]
click at [290, 298] on iron-icon at bounding box center [290, 290] width 11 height 20
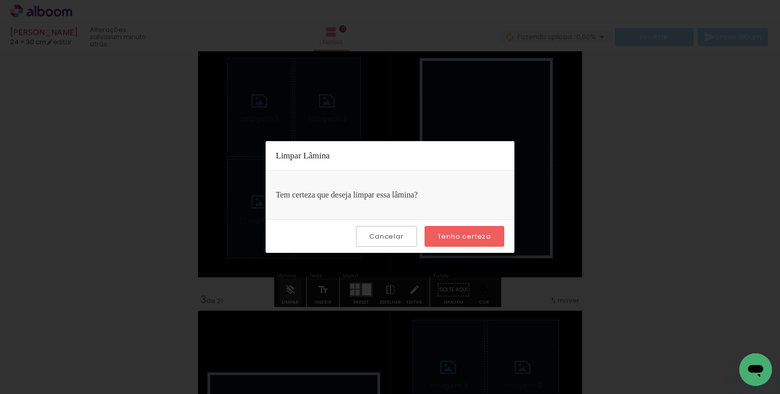
click at [0, 0] on slot "Tenho certeza" at bounding box center [0, 0] width 0 height 0
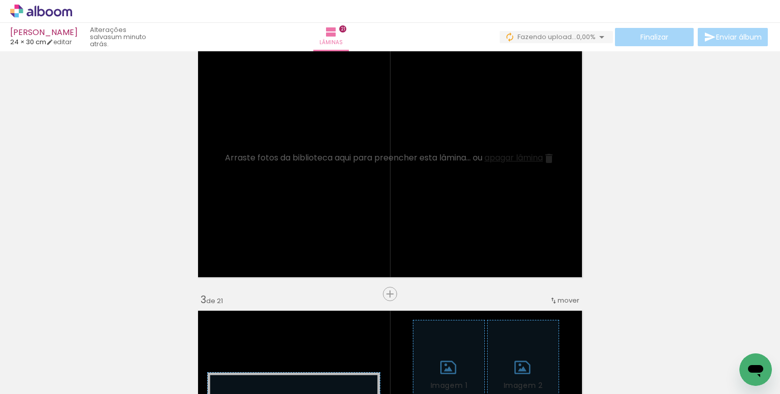
click at [51, 362] on iron-icon at bounding box center [52, 363] width 8 height 8
click at [0, 0] on slot "Não utilizadas" at bounding box center [0, 0] width 0 height 0
type input "Não utilizadas"
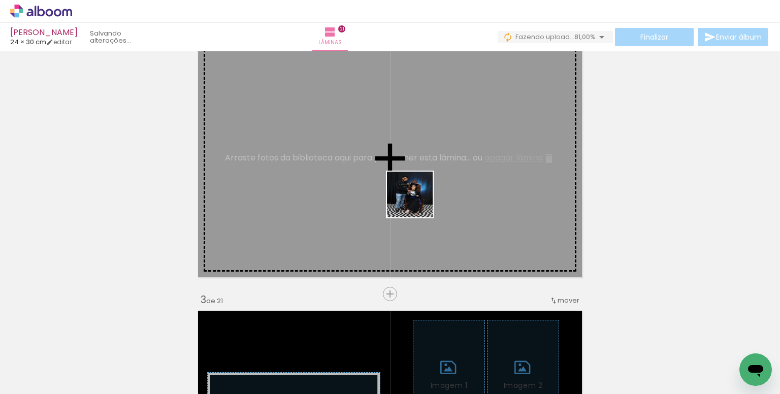
drag, startPoint x: 445, startPoint y: 362, endPoint x: 417, endPoint y: 202, distance: 162.3
click at [417, 202] on quentale-workspace at bounding box center [390, 197] width 780 height 394
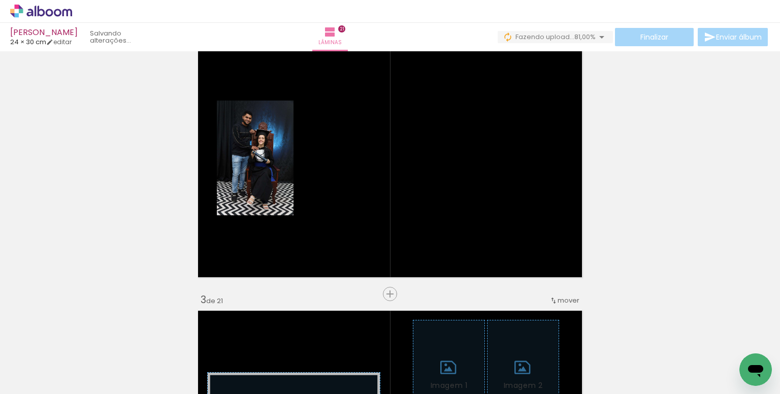
scroll to position [0, 741]
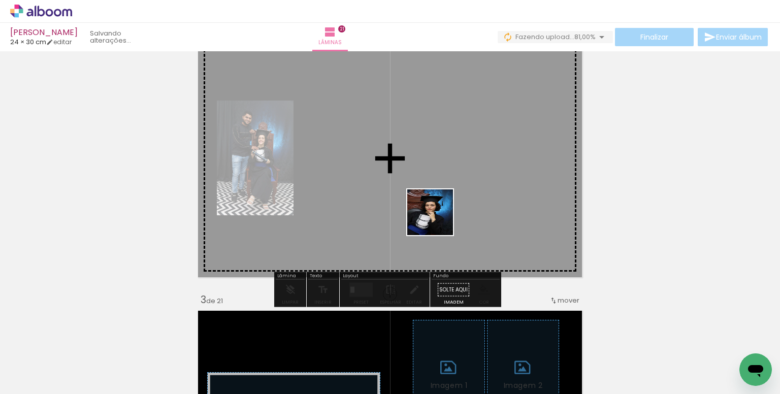
drag, startPoint x: 444, startPoint y: 364, endPoint x: 438, endPoint y: 220, distance: 144.3
click at [438, 220] on quentale-workspace at bounding box center [390, 197] width 780 height 394
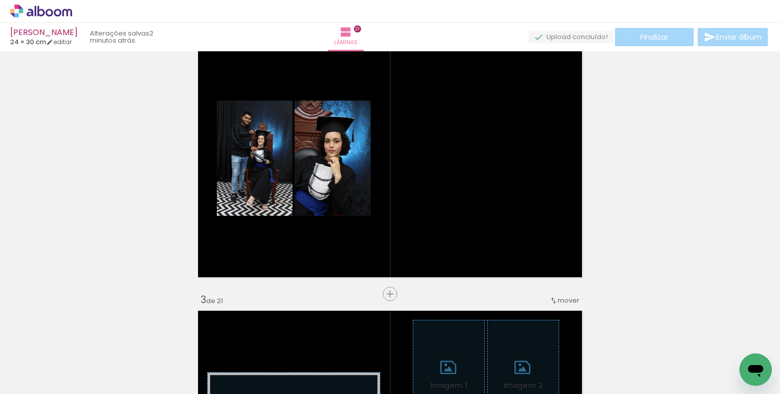
scroll to position [0, 2975]
drag, startPoint x: 331, startPoint y: 334, endPoint x: 404, endPoint y: 202, distance: 150.9
click at [404, 202] on quentale-workspace at bounding box center [390, 197] width 780 height 394
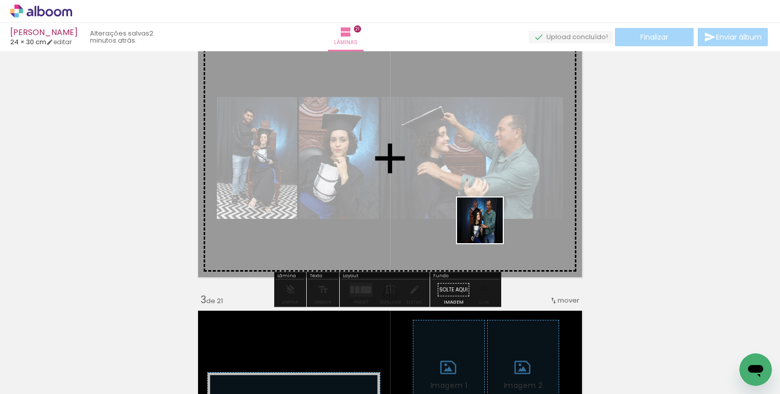
drag, startPoint x: 538, startPoint y: 358, endPoint x: 532, endPoint y: 366, distance: 10.2
click at [487, 228] on quentale-workspace at bounding box center [390, 197] width 780 height 394
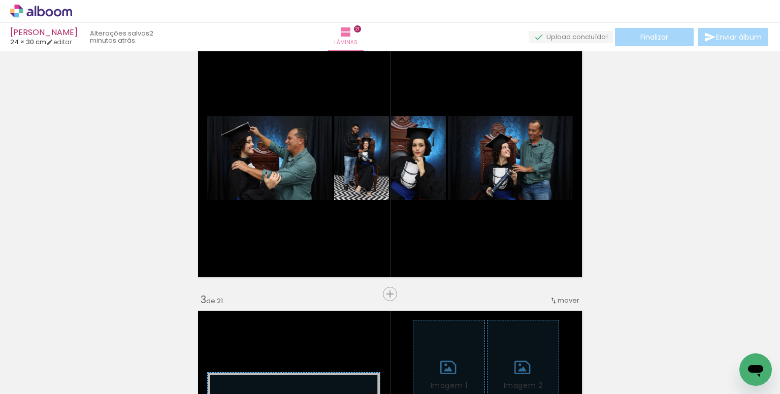
scroll to position [0, 4334]
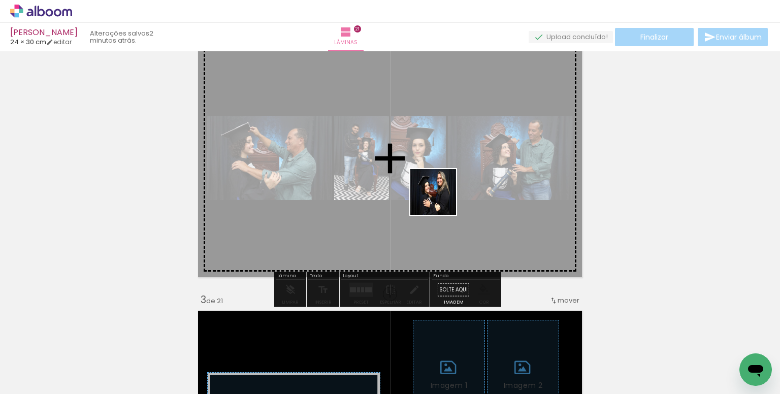
drag, startPoint x: 484, startPoint y: 360, endPoint x: 439, endPoint y: 195, distance: 170.6
click at [439, 195] on quentale-workspace at bounding box center [390, 197] width 780 height 394
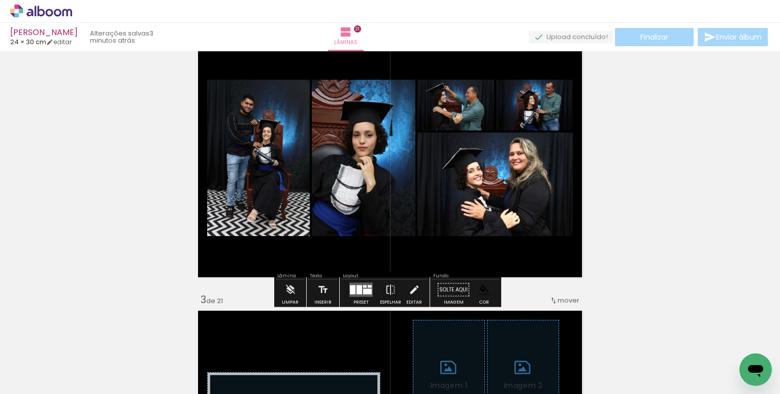
scroll to position [0, 4647]
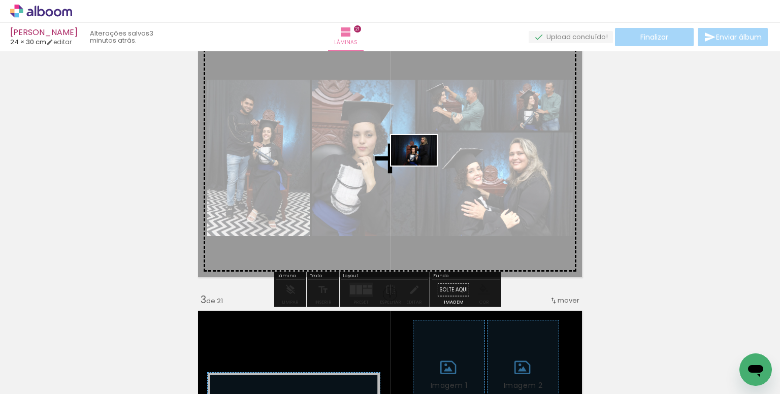
drag, startPoint x: 527, startPoint y: 367, endPoint x: 421, endPoint y: 166, distance: 227.1
click at [421, 166] on quentale-workspace at bounding box center [390, 197] width 780 height 394
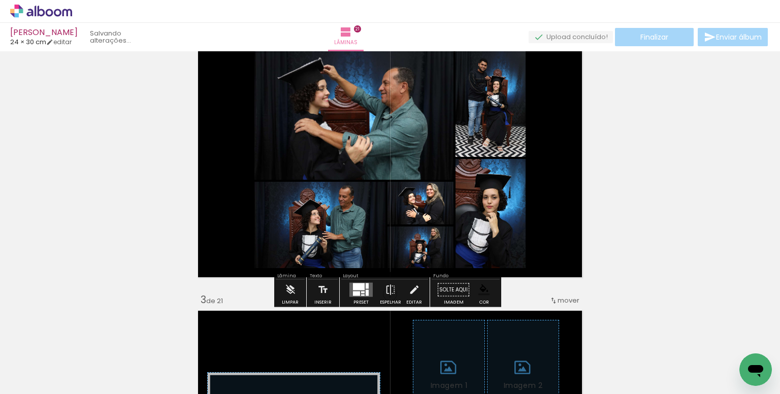
scroll to position [0, 4595]
click at [355, 286] on div at bounding box center [359, 286] width 12 height 7
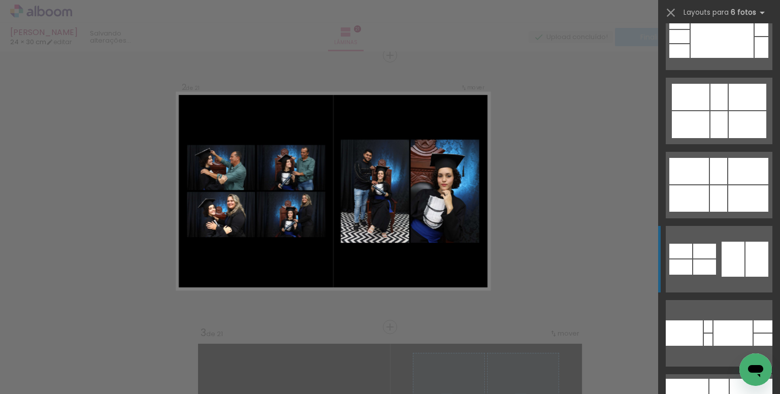
scroll to position [863, 0]
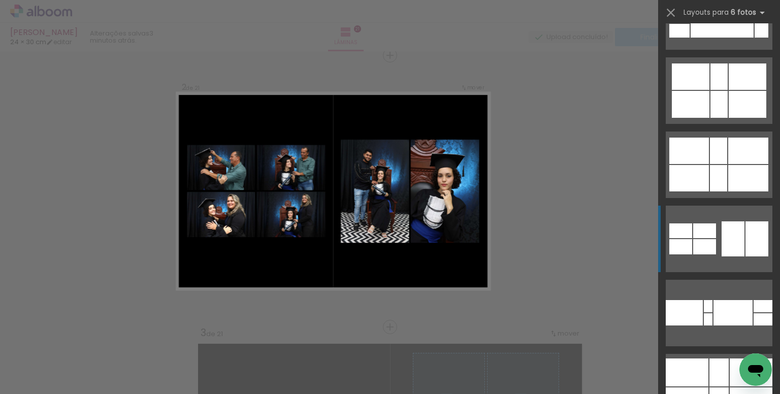
click at [722, 243] on div at bounding box center [733, 238] width 23 height 35
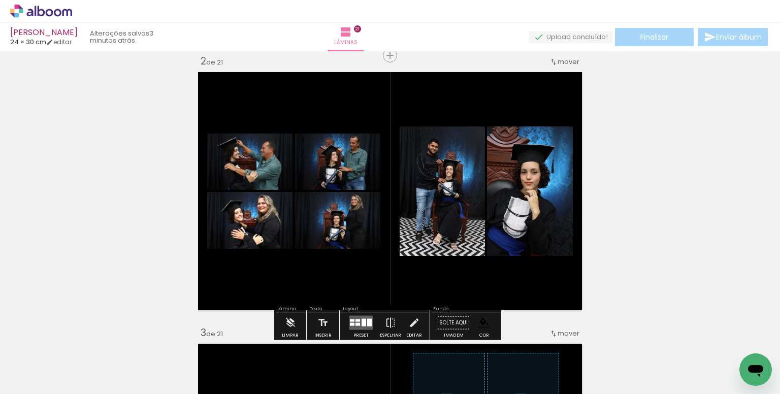
click at [432, 195] on paper-item at bounding box center [432, 197] width 18 height 7
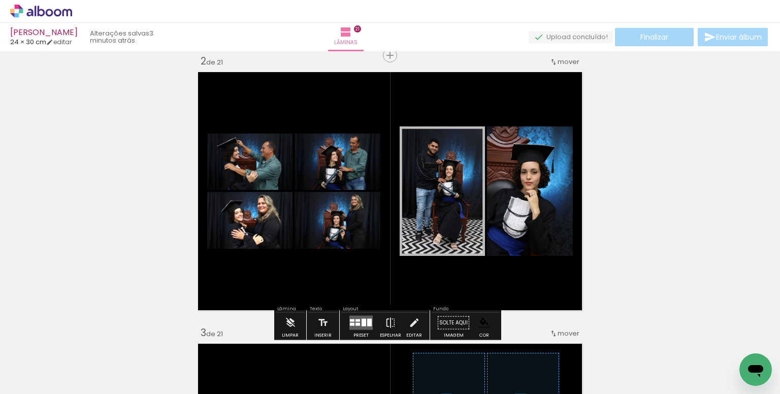
click at [514, 198] on paper-item at bounding box center [519, 197] width 18 height 7
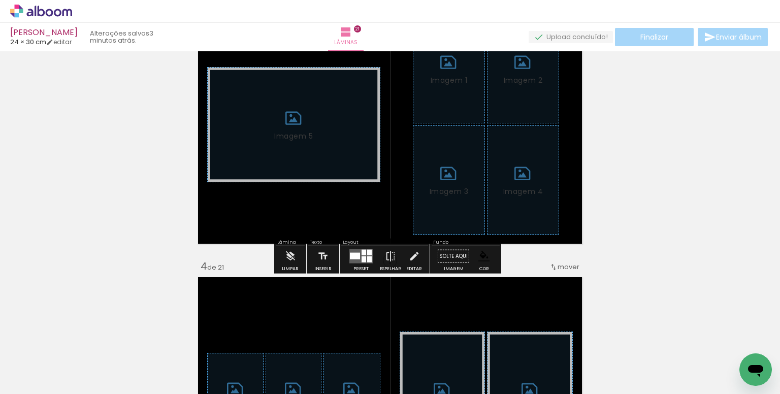
scroll to position [640, 0]
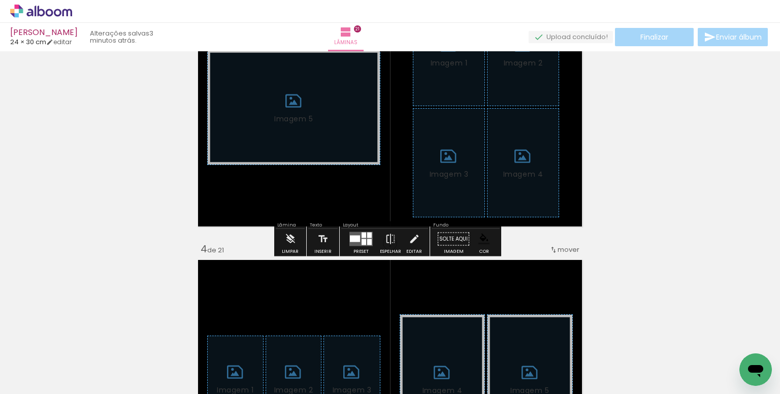
drag, startPoint x: 290, startPoint y: 235, endPoint x: 457, endPoint y: 236, distance: 166.5
click at [292, 235] on iron-icon at bounding box center [290, 239] width 11 height 20
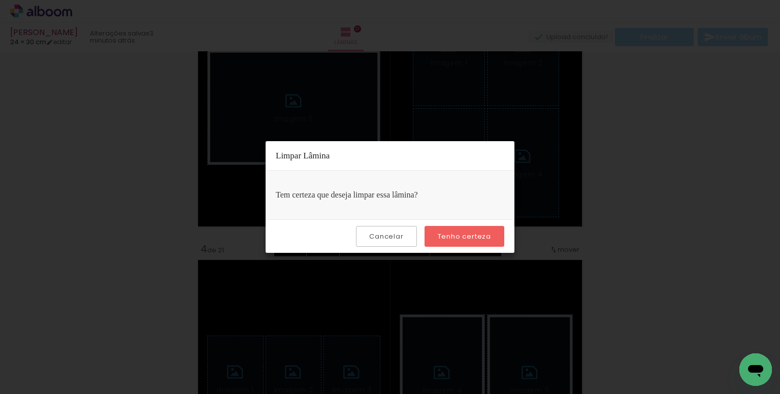
click at [0, 0] on slot "Tenho certeza" at bounding box center [0, 0] width 0 height 0
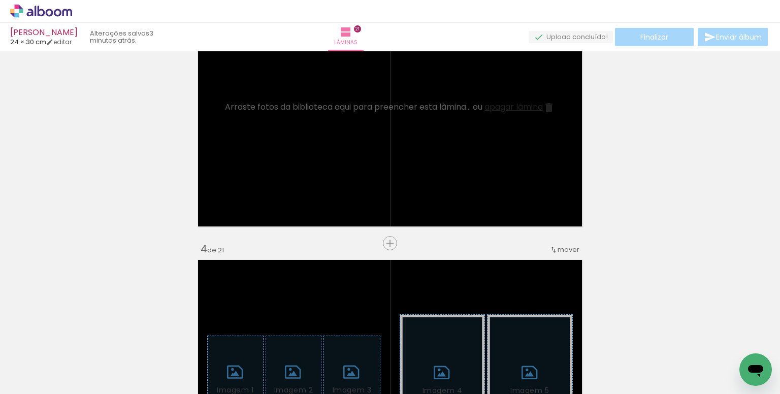
scroll to position [0, 215]
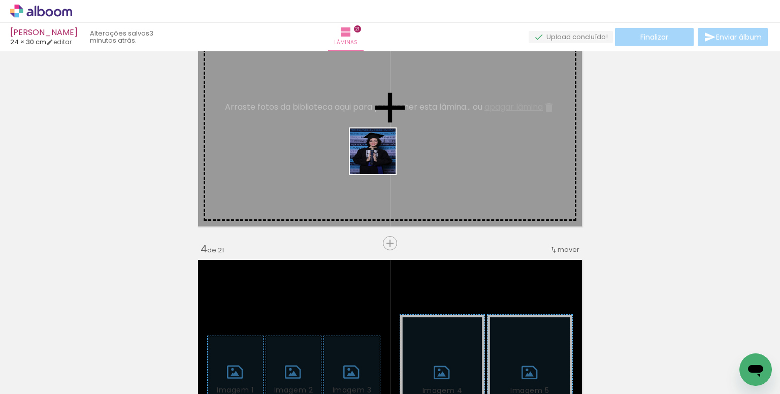
drag, startPoint x: 405, startPoint y: 248, endPoint x: 380, endPoint y: 158, distance: 93.3
click at [380, 158] on quentale-workspace at bounding box center [390, 197] width 780 height 394
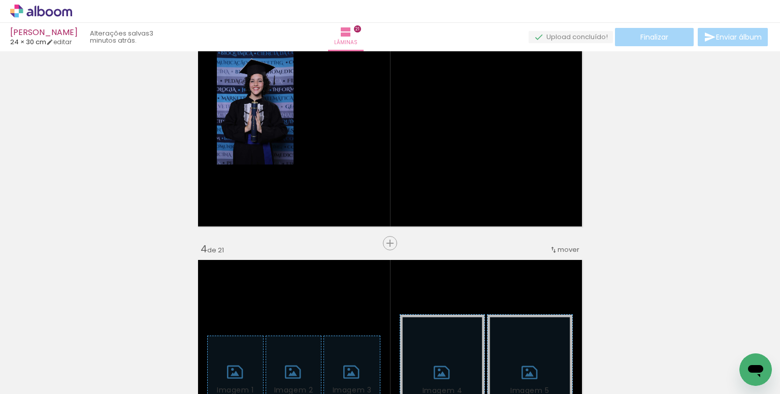
scroll to position [0, 3885]
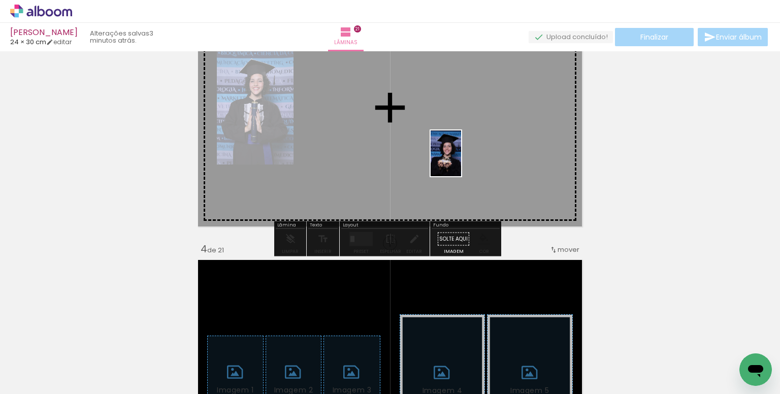
drag, startPoint x: 485, startPoint y: 352, endPoint x: 500, endPoint y: 242, distance: 111.1
click at [460, 161] on quentale-workspace at bounding box center [390, 197] width 780 height 394
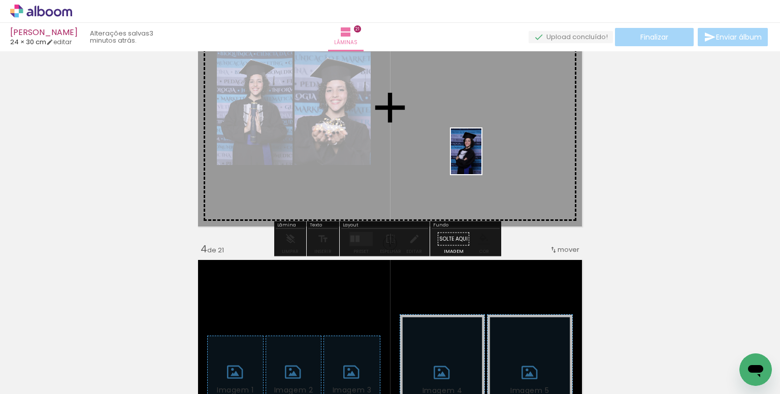
drag, startPoint x: 498, startPoint y: 315, endPoint x: 487, endPoint y: 181, distance: 134.0
click at [481, 155] on quentale-workspace at bounding box center [390, 197] width 780 height 394
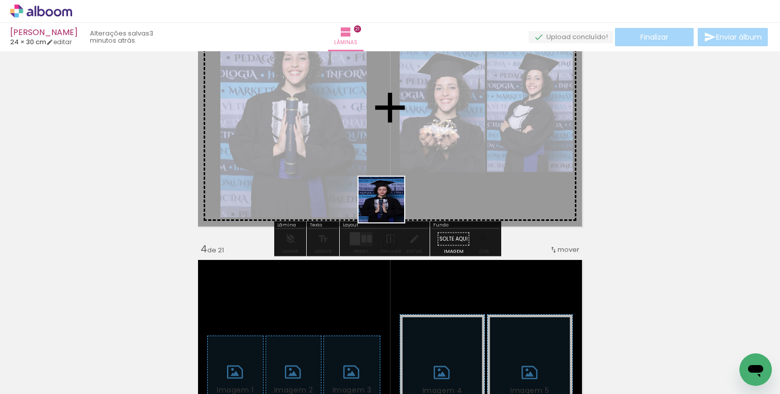
drag, startPoint x: 398, startPoint y: 366, endPoint x: 386, endPoint y: 184, distance: 182.7
click at [386, 184] on quentale-workspace at bounding box center [390, 197] width 780 height 394
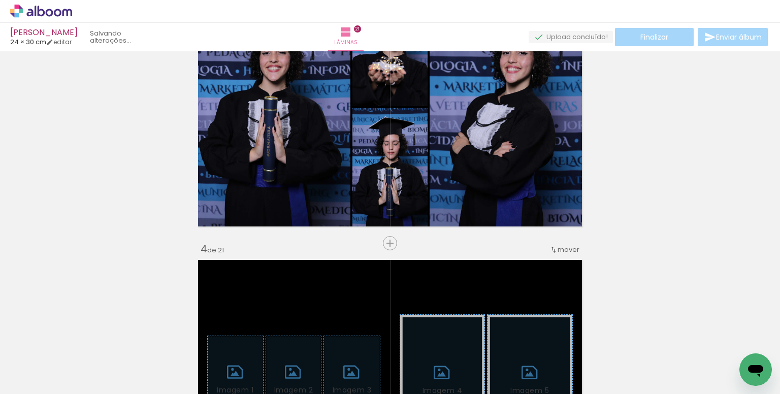
scroll to position [0, 4367]
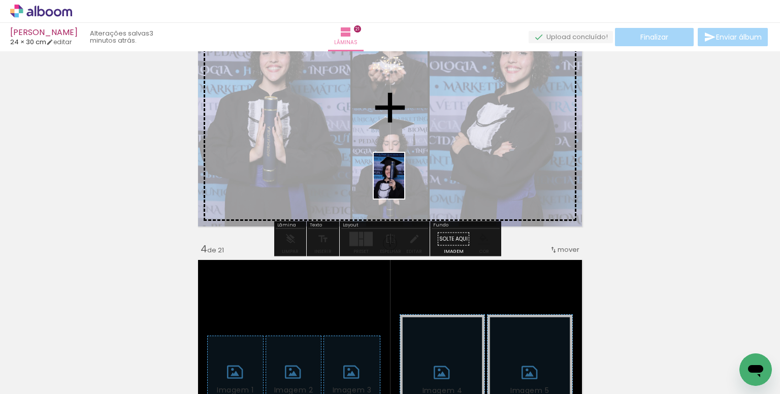
drag, startPoint x: 731, startPoint y: 356, endPoint x: 403, endPoint y: 182, distance: 372.1
click at [403, 182] on quentale-workspace at bounding box center [390, 197] width 780 height 394
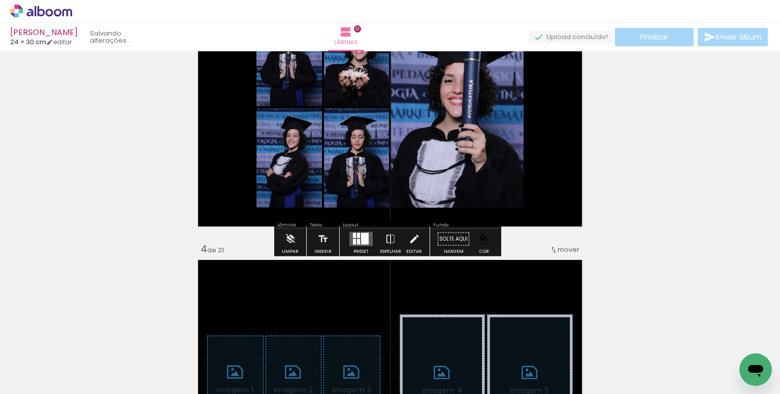
scroll to position [0, 4310]
click at [357, 236] on div at bounding box center [358, 235] width 3 height 5
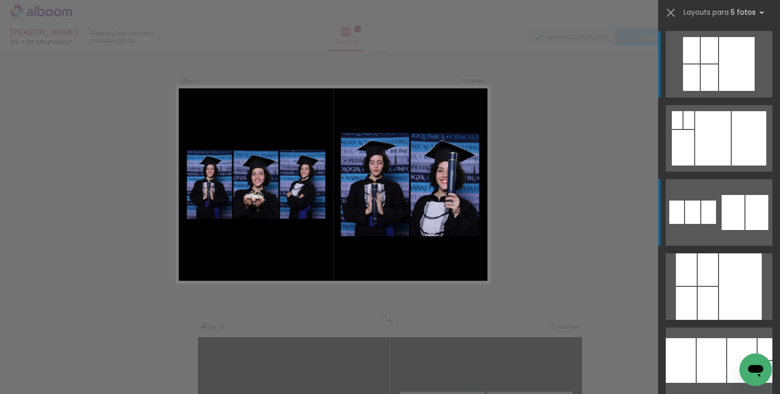
scroll to position [556, 0]
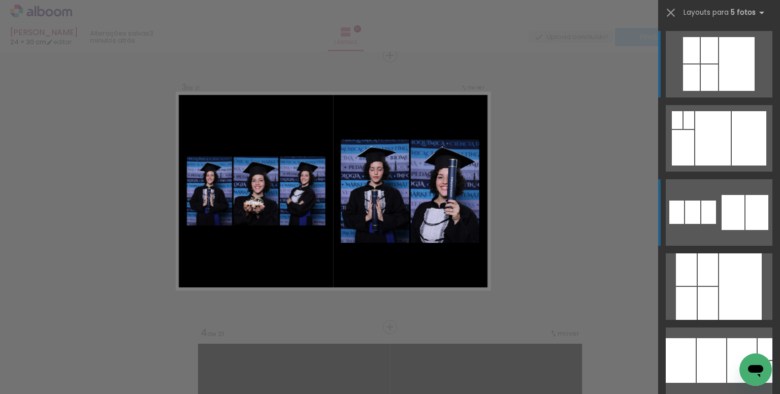
click at [714, 212] on quentale-layouter at bounding box center [719, 212] width 107 height 67
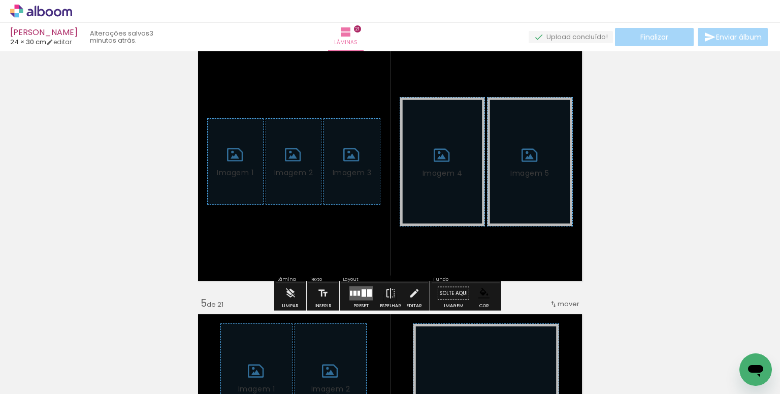
scroll to position [861, 0]
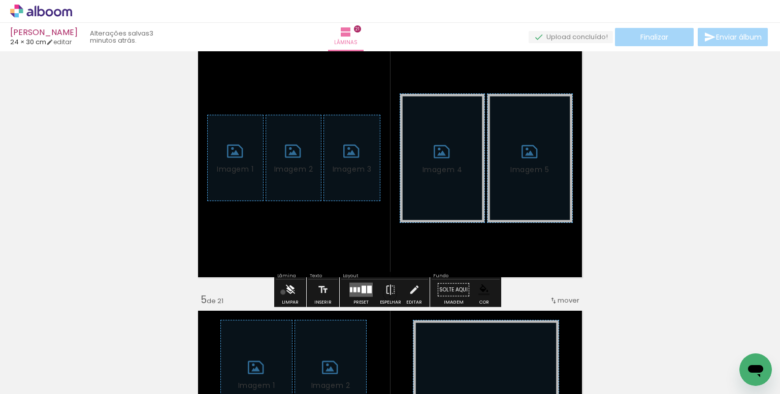
click at [283, 292] on paper-button "Limpar" at bounding box center [290, 293] width 22 height 26
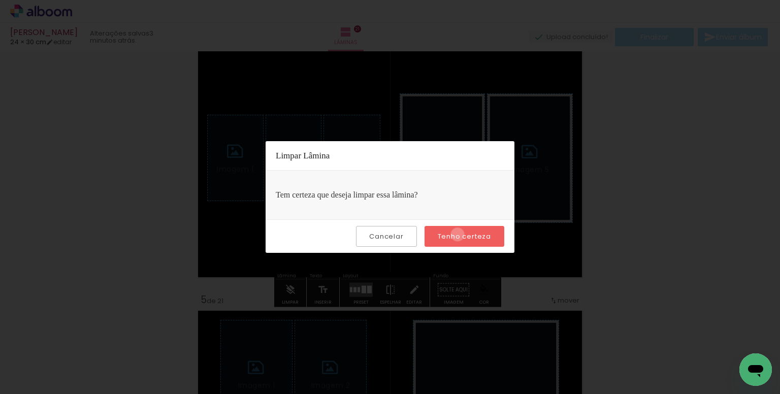
click at [0, 0] on slot "Tenho certeza" at bounding box center [0, 0] width 0 height 0
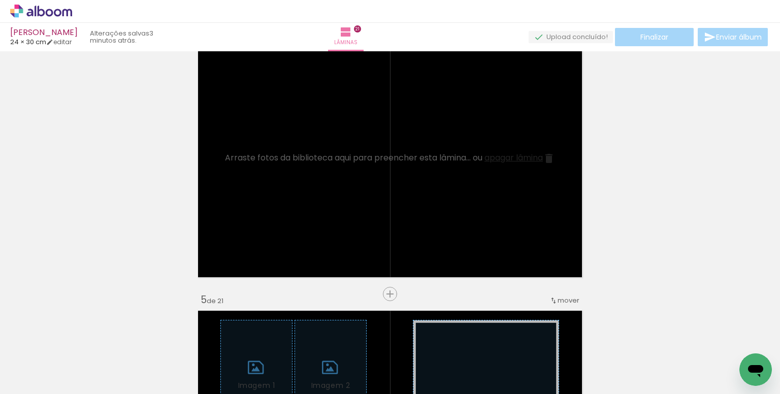
scroll to position [0, 0]
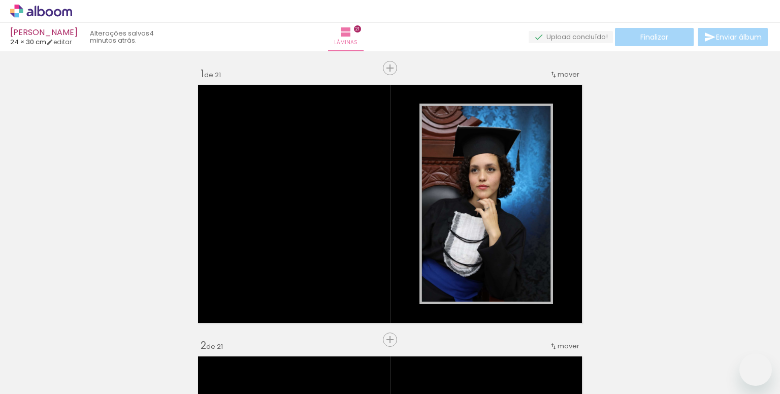
click at [475, 197] on quentale-workspace at bounding box center [390, 197] width 780 height 394
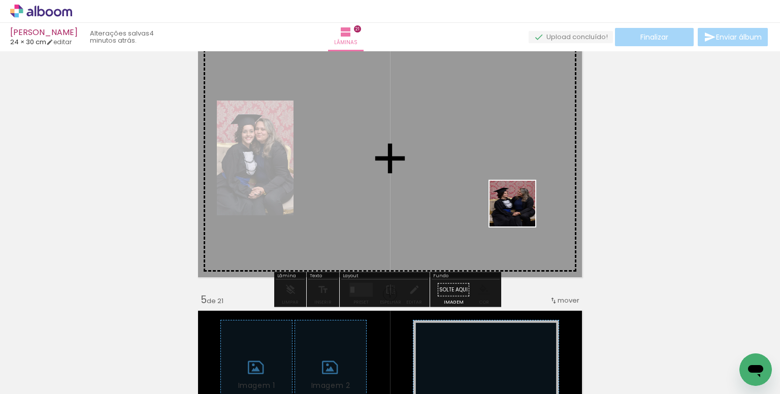
drag, startPoint x: 605, startPoint y: 348, endPoint x: 504, endPoint y: 216, distance: 166.6
click at [490, 171] on quentale-workspace at bounding box center [390, 197] width 780 height 394
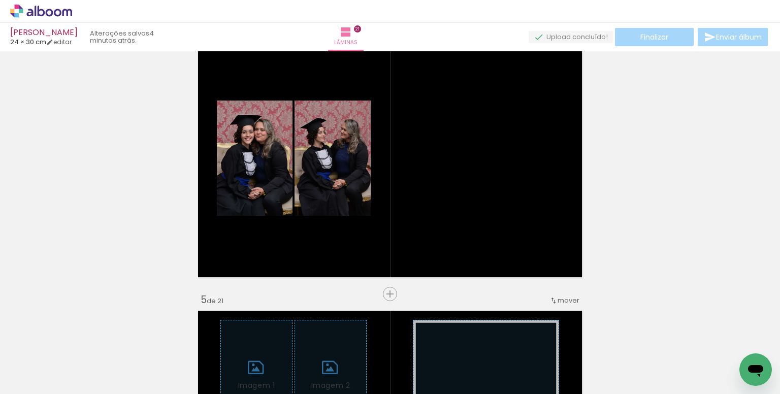
scroll to position [0, 169]
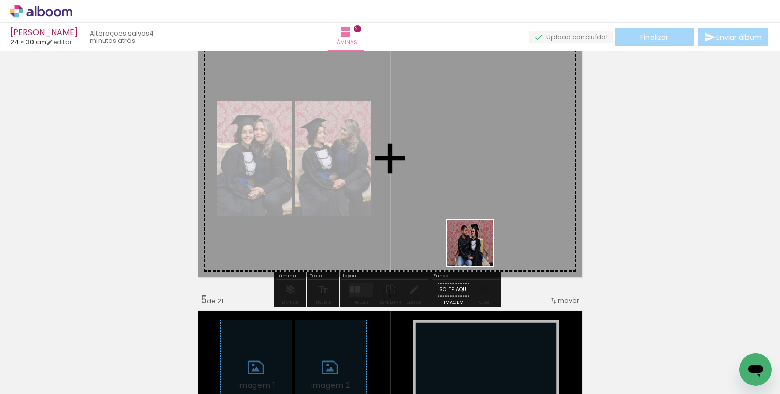
drag, startPoint x: 494, startPoint y: 352, endPoint x: 465, endPoint y: 198, distance: 157.0
click at [465, 198] on quentale-workspace at bounding box center [390, 197] width 780 height 394
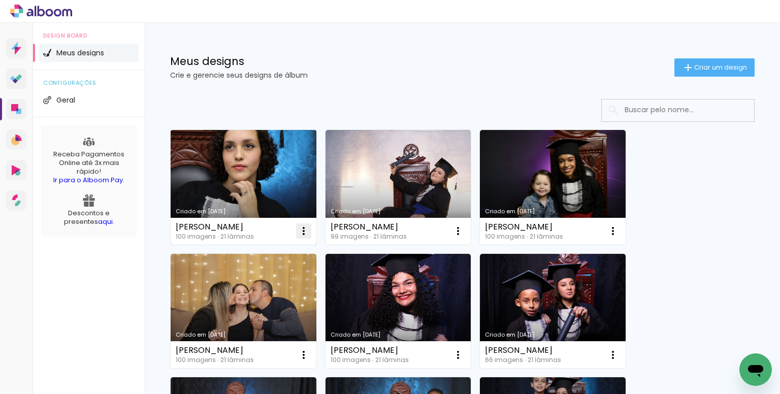
click at [303, 229] on iron-icon at bounding box center [304, 231] width 12 height 12
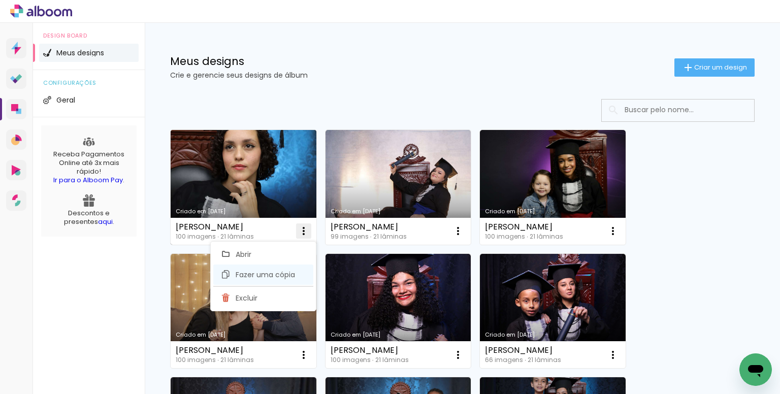
click at [251, 276] on span "Fazer uma cópia" at bounding box center [265, 274] width 59 height 7
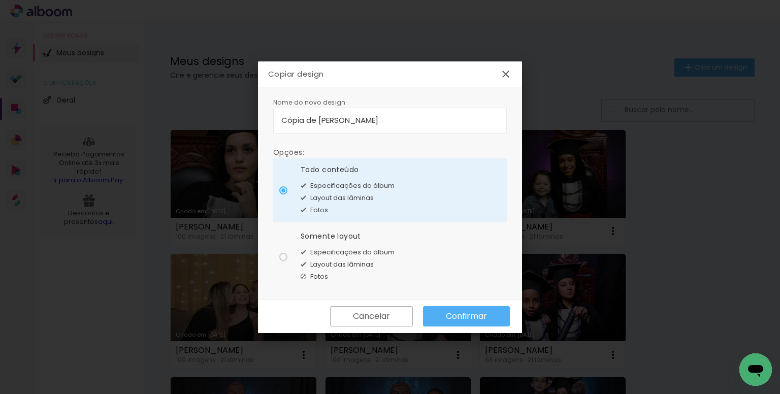
drag, startPoint x: 273, startPoint y: 120, endPoint x: 261, endPoint y: 120, distance: 11.7
click at [261, 120] on div "Nome do novo design Opções: Todo conteúdo Especificações do álbum Layout das lâ…" at bounding box center [390, 193] width 264 height 212
type input "[PERSON_NAME]"
type paper-input "[PERSON_NAME]"
click at [372, 240] on div "Somente layout" at bounding box center [348, 236] width 94 height 11
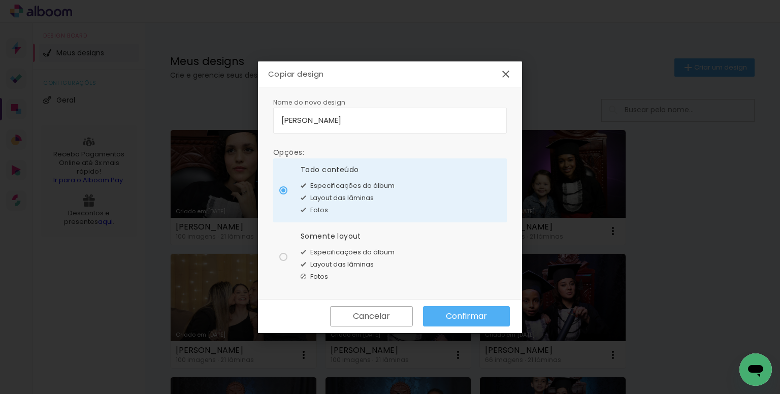
type paper-radio-button "on"
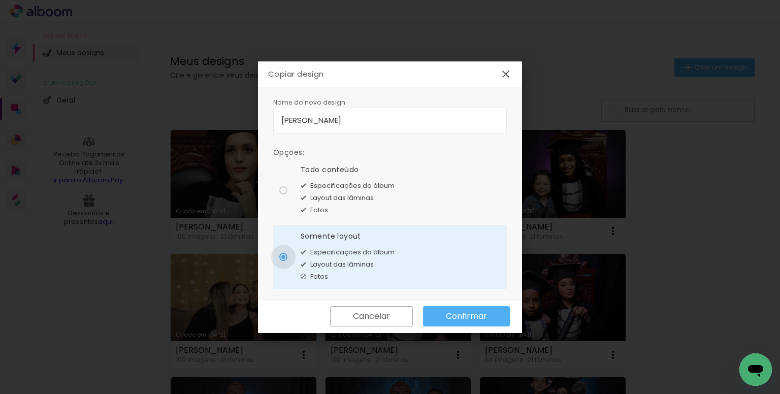
click at [400, 120] on input "[PERSON_NAME]" at bounding box center [389, 120] width 217 height 12
type input "[PERSON_NAME] custodio"
type paper-input "[PERSON_NAME] custodio"
click at [355, 253] on span "Especificações do álbum" at bounding box center [352, 252] width 84 height 10
click at [466, 309] on paper-button "Confirmar" at bounding box center [466, 316] width 87 height 20
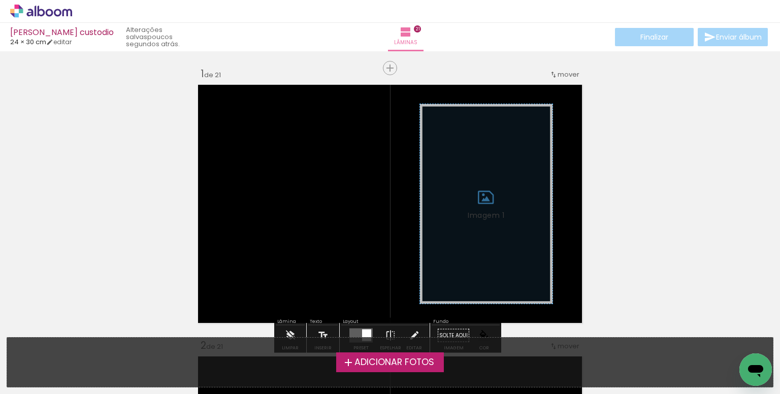
click at [410, 359] on span "Adicionar Fotos" at bounding box center [394, 362] width 80 height 9
click at [0, 0] on input "file" at bounding box center [0, 0] width 0 height 0
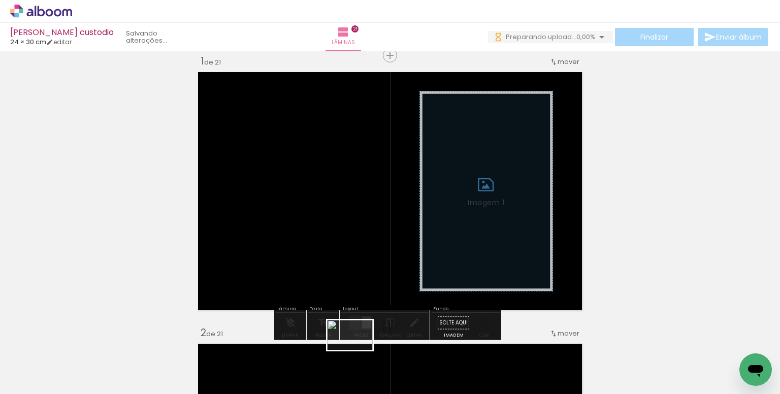
drag, startPoint x: 368, startPoint y: 345, endPoint x: 352, endPoint y: 358, distance: 19.8
click at [352, 358] on div at bounding box center [352, 360] width 34 height 50
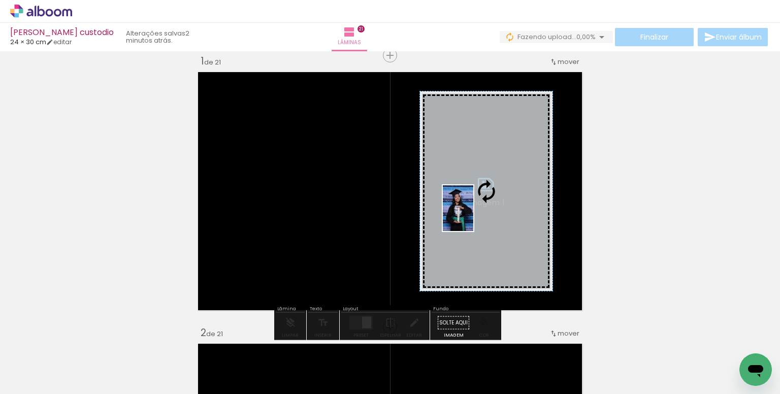
drag, startPoint x: 375, startPoint y: 350, endPoint x: 473, endPoint y: 216, distance: 166.3
click at [473, 216] on quentale-workspace at bounding box center [390, 197] width 780 height 394
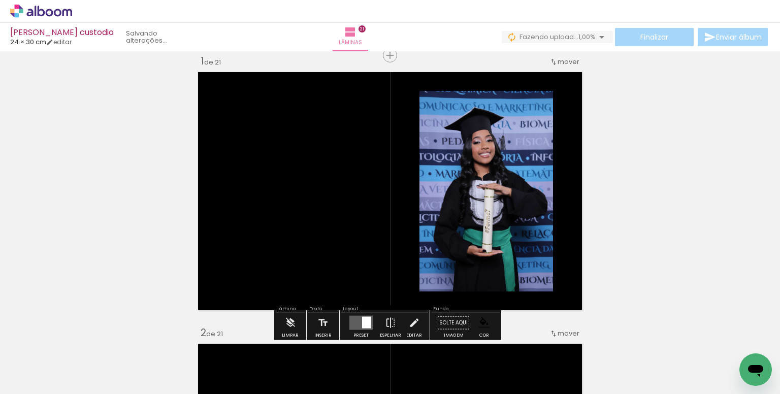
click at [522, 146] on paper-item at bounding box center [523, 146] width 18 height 7
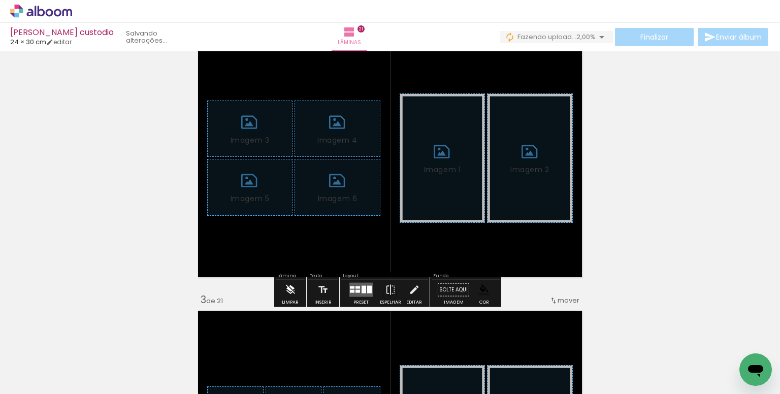
click at [287, 301] on div "Limpar" at bounding box center [290, 302] width 17 height 5
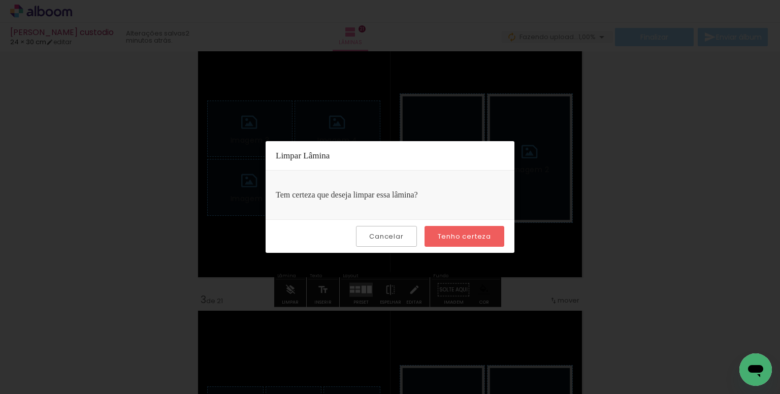
click at [0, 0] on slot "Tenho certeza" at bounding box center [0, 0] width 0 height 0
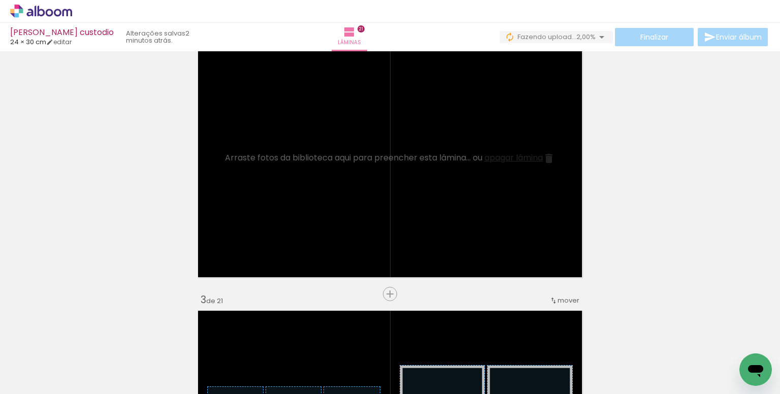
click at [41, 362] on input "Todas as fotos" at bounding box center [28, 363] width 39 height 9
click at [0, 0] on slot "Não utilizadas" at bounding box center [0, 0] width 0 height 0
type input "Não utilizadas"
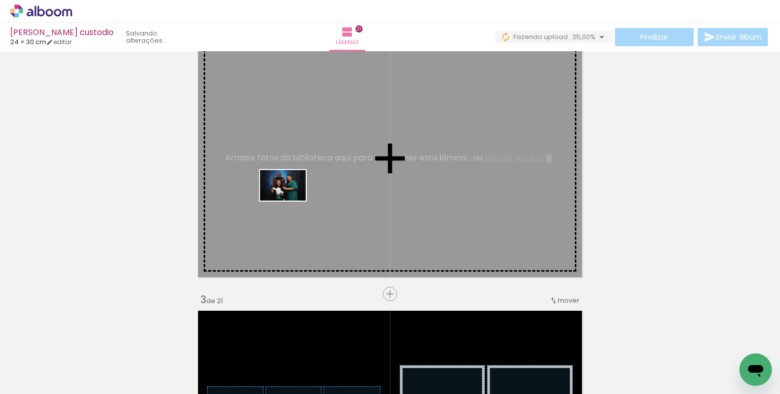
drag, startPoint x: 227, startPoint y: 362, endPoint x: 290, endPoint y: 201, distance: 173.0
click at [290, 201] on quentale-workspace at bounding box center [390, 197] width 780 height 394
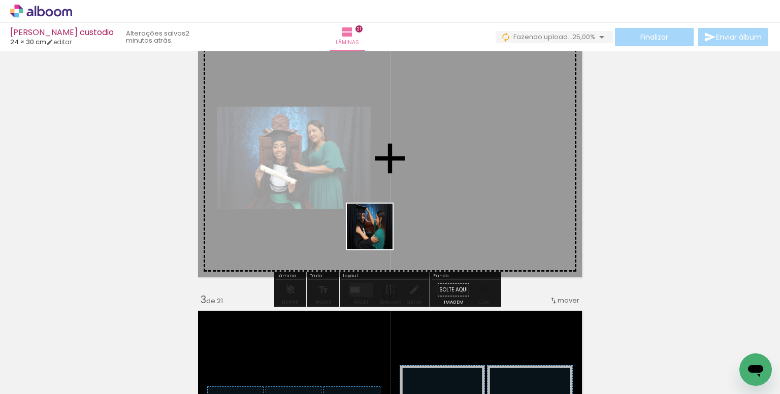
drag, startPoint x: 283, startPoint y: 368, endPoint x: 391, endPoint y: 216, distance: 186.4
click at [391, 216] on quentale-workspace at bounding box center [390, 197] width 780 height 394
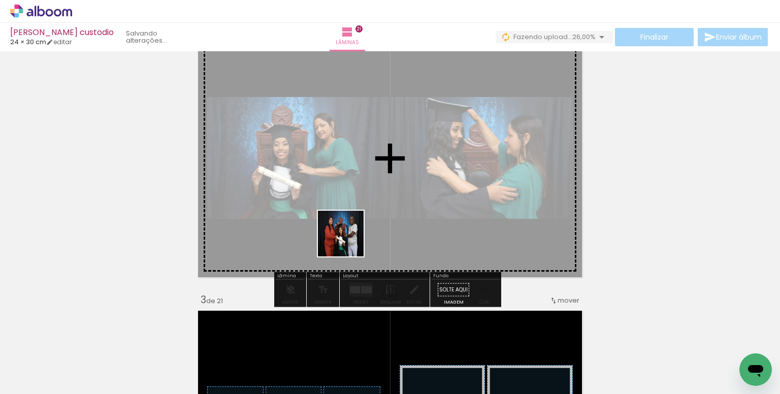
drag, startPoint x: 355, startPoint y: 360, endPoint x: 348, endPoint y: 237, distance: 123.1
click at [348, 237] on quentale-workspace at bounding box center [390, 197] width 780 height 394
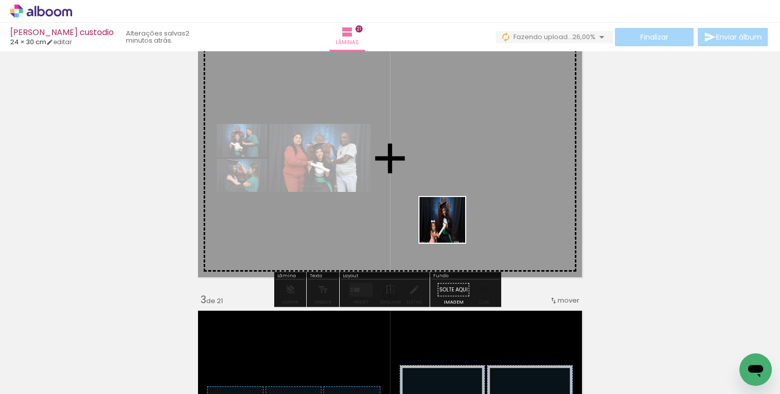
drag, startPoint x: 429, startPoint y: 358, endPoint x: 465, endPoint y: 352, distance: 36.1
click at [449, 206] on quentale-workspace at bounding box center [390, 197] width 780 height 394
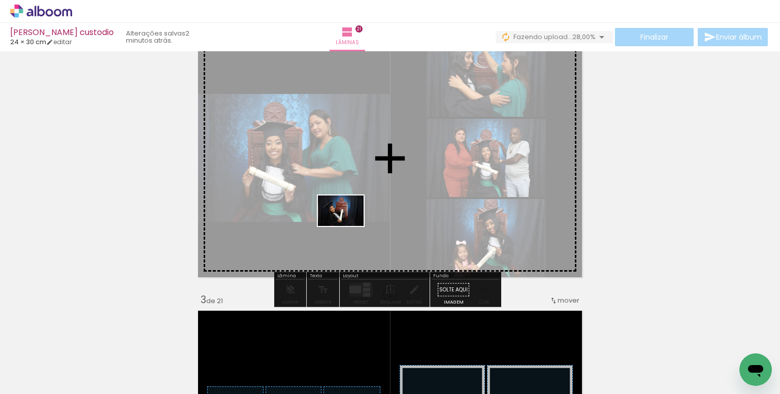
drag, startPoint x: 555, startPoint y: 370, endPoint x: 348, endPoint y: 226, distance: 252.4
click at [348, 226] on quentale-workspace at bounding box center [390, 197] width 780 height 394
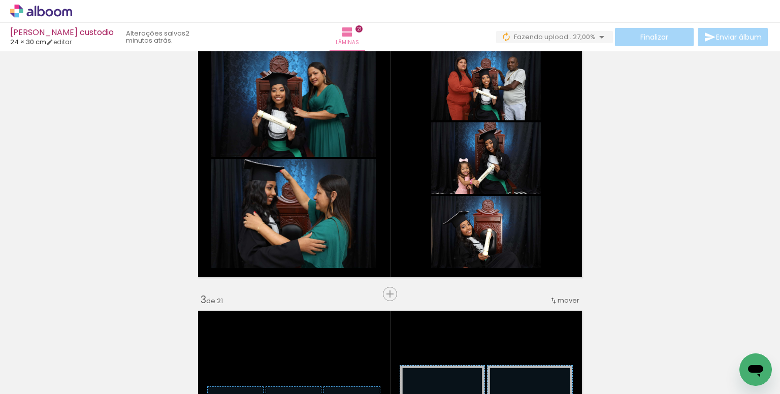
scroll to position [0, 4651]
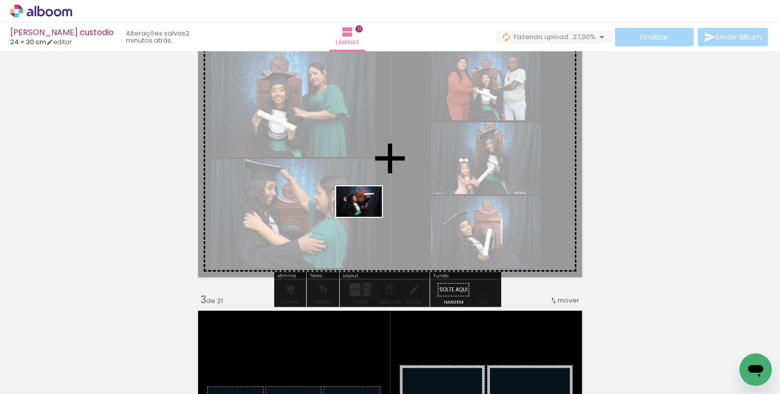
drag, startPoint x: 511, startPoint y: 365, endPoint x: 367, endPoint y: 217, distance: 207.2
click at [367, 217] on quentale-workspace at bounding box center [390, 197] width 780 height 394
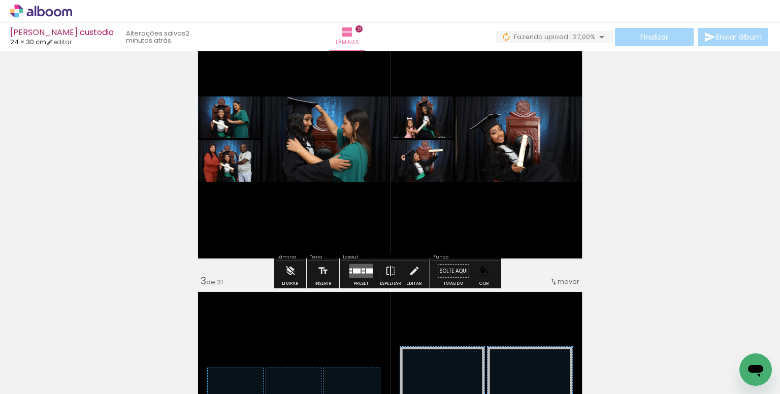
scroll to position [368, 0]
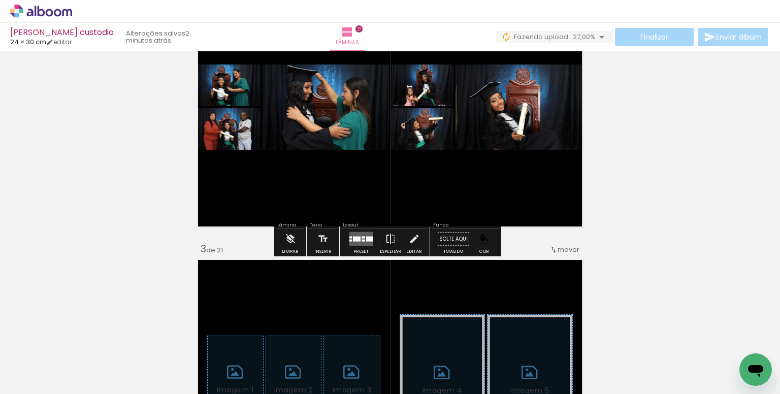
click at [360, 247] on div at bounding box center [360, 239] width 27 height 20
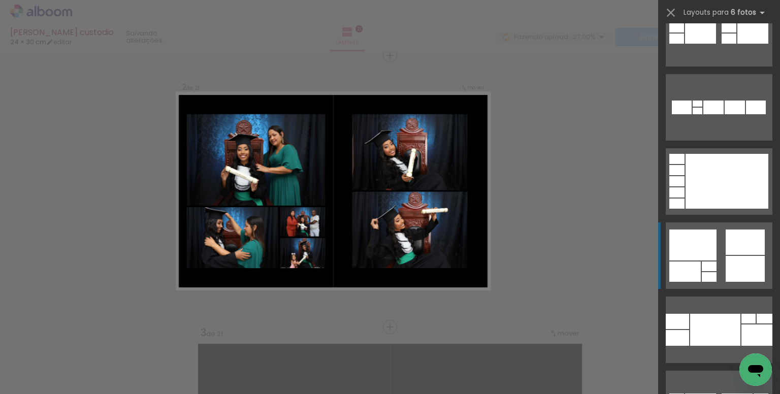
scroll to position [254, 0]
click at [730, 241] on div at bounding box center [745, 241] width 39 height 25
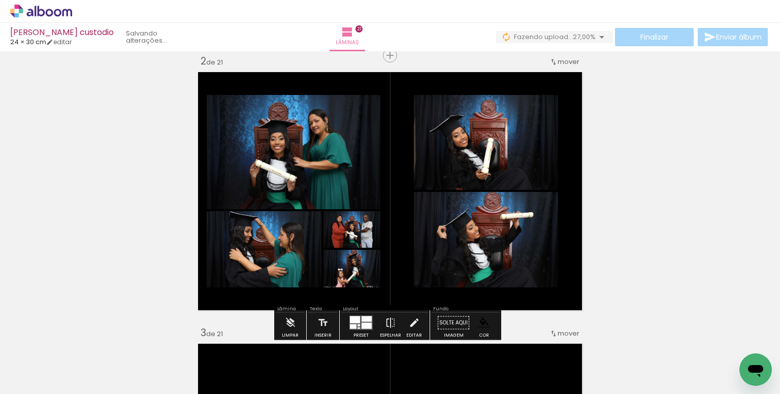
drag, startPoint x: 512, startPoint y: 150, endPoint x: 516, endPoint y: 166, distance: 16.4
click at [512, 150] on paper-item at bounding box center [517, 150] width 18 height 7
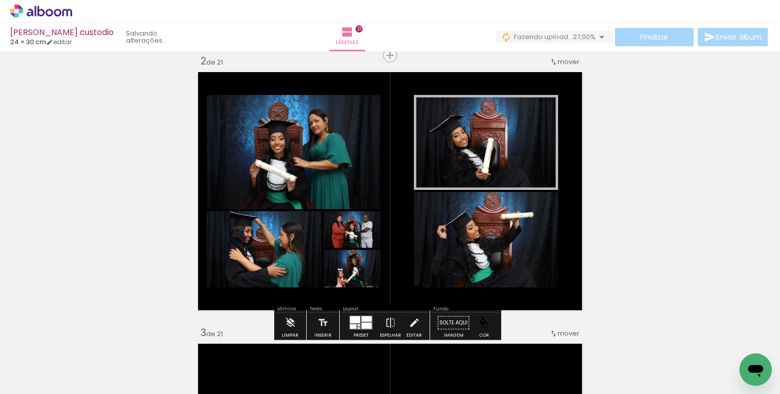
click at [513, 248] on paper-item at bounding box center [517, 247] width 18 height 7
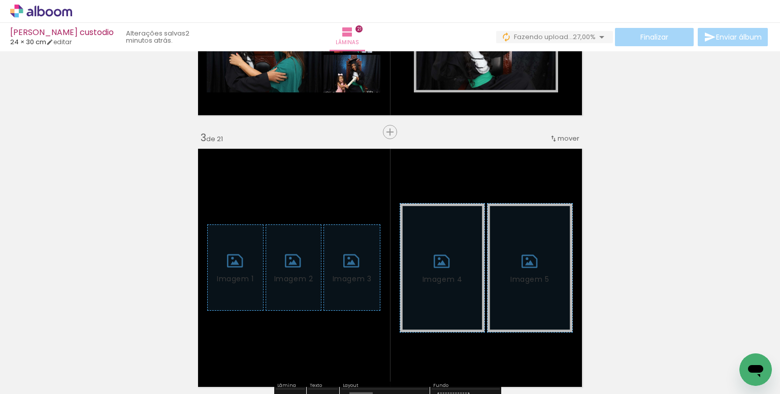
scroll to position [589, 0]
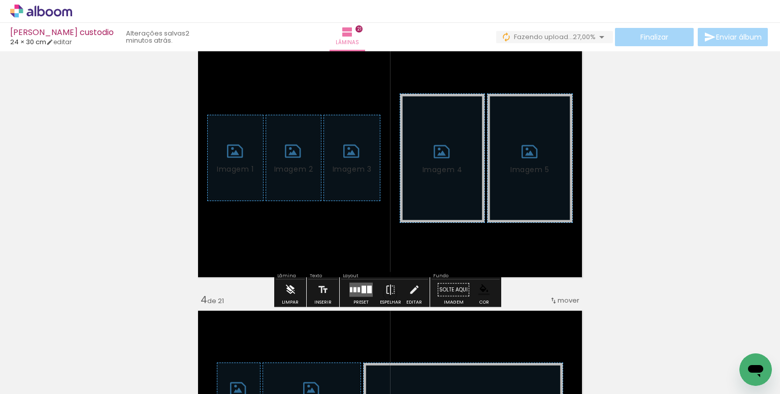
click at [283, 291] on paper-button "Limpar" at bounding box center [290, 293] width 22 height 26
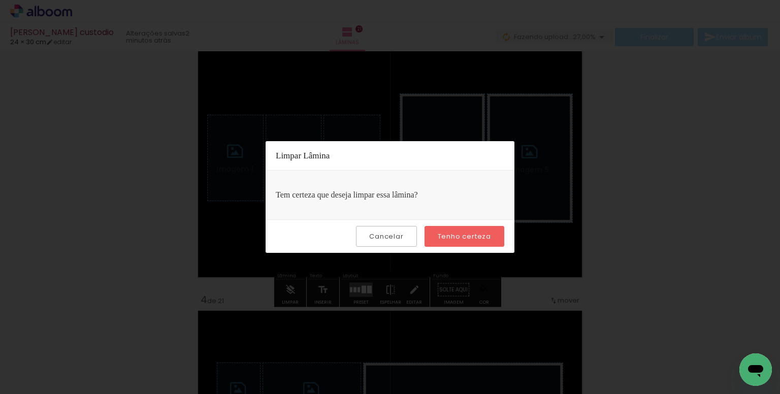
click at [0, 0] on slot "Tenho certeza" at bounding box center [0, 0] width 0 height 0
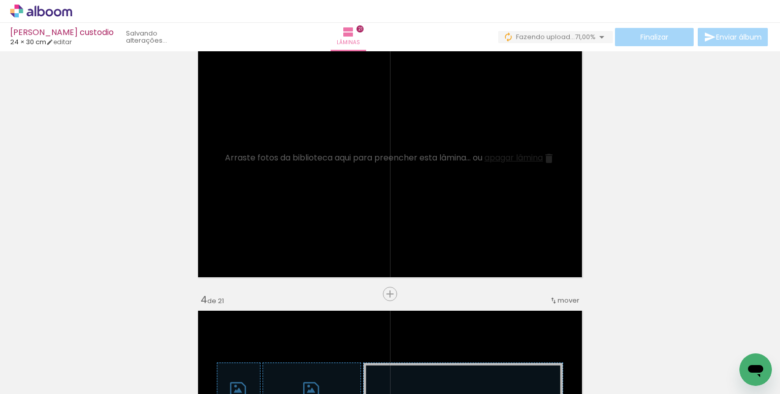
scroll to position [0, 1314]
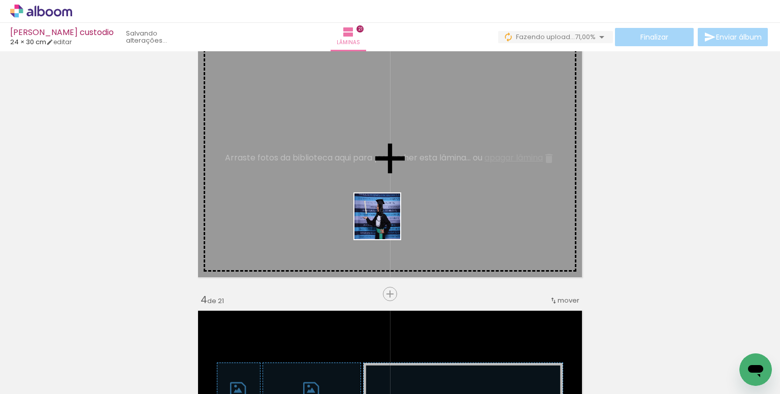
drag, startPoint x: 386, startPoint y: 294, endPoint x: 456, endPoint y: 337, distance: 81.8
click at [384, 225] on quentale-workspace at bounding box center [390, 197] width 780 height 394
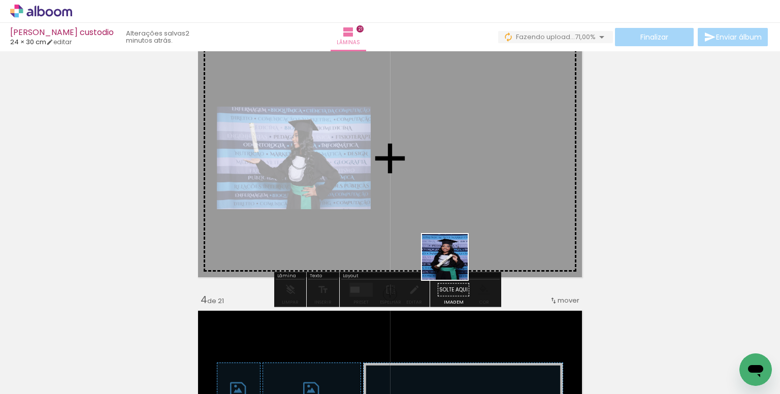
drag, startPoint x: 452, startPoint y: 265, endPoint x: 517, endPoint y: 345, distance: 103.3
click at [458, 223] on quentale-workspace at bounding box center [390, 197] width 780 height 394
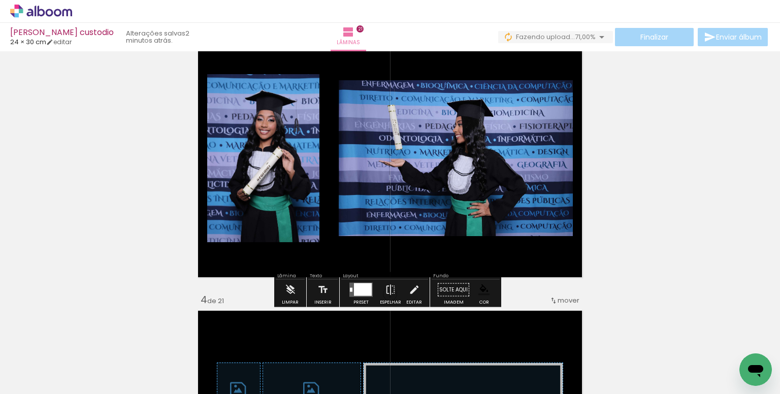
scroll to position [0, 2889]
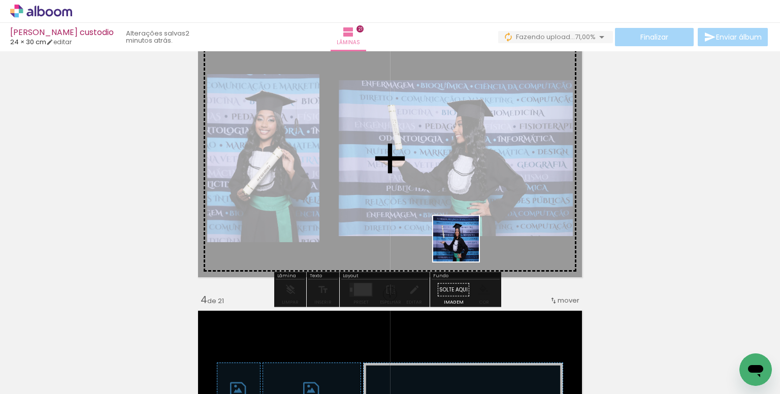
drag, startPoint x: 502, startPoint y: 359, endPoint x: 462, endPoint y: 245, distance: 120.6
click at [462, 245] on quentale-workspace at bounding box center [390, 197] width 780 height 394
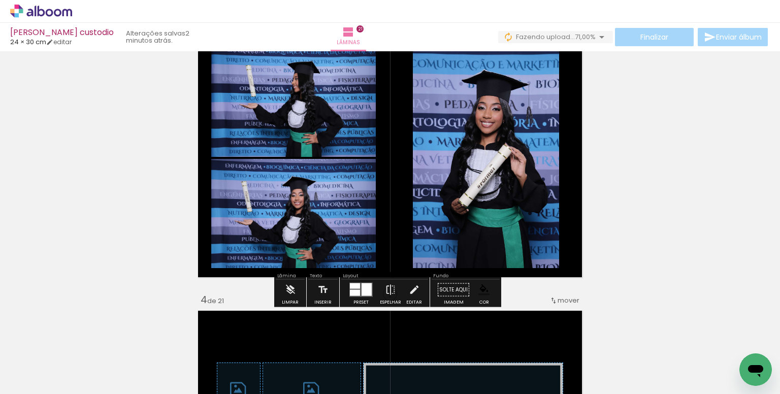
scroll to position [0, 3607]
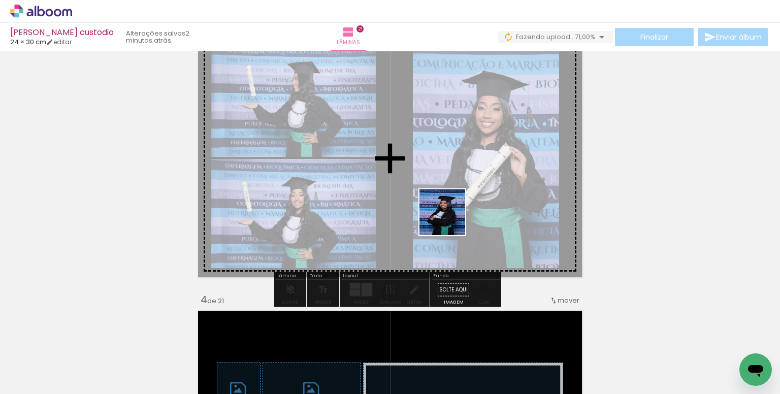
drag, startPoint x: 471, startPoint y: 308, endPoint x: 448, endPoint y: 214, distance: 97.2
click at [448, 214] on quentale-workspace at bounding box center [390, 197] width 780 height 394
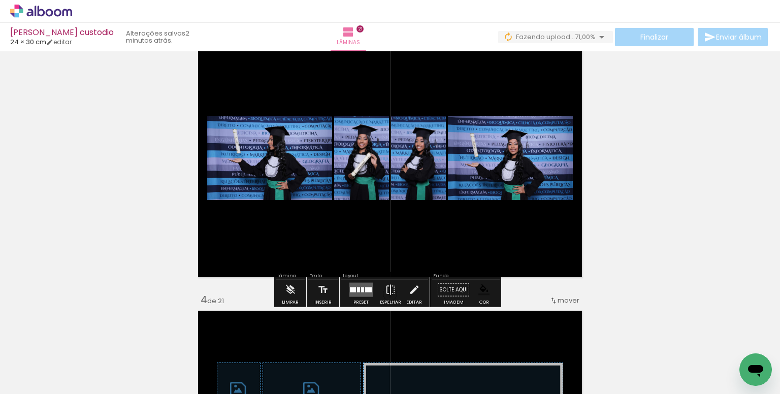
scroll to position [0, 4367]
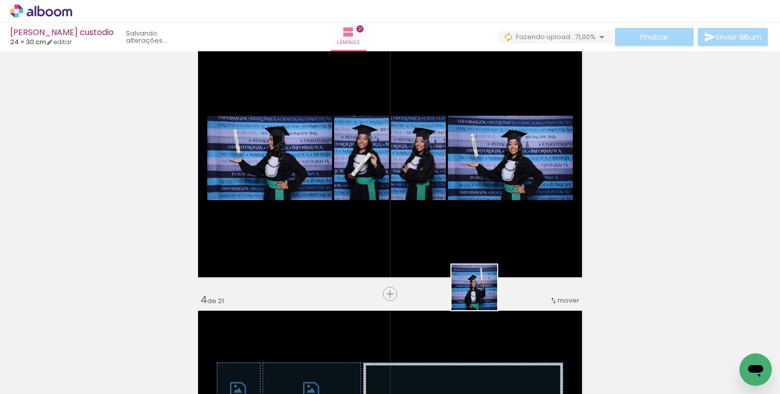
drag, startPoint x: 505, startPoint y: 353, endPoint x: 405, endPoint y: 181, distance: 199.3
click at [405, 181] on quentale-workspace at bounding box center [390, 197] width 780 height 394
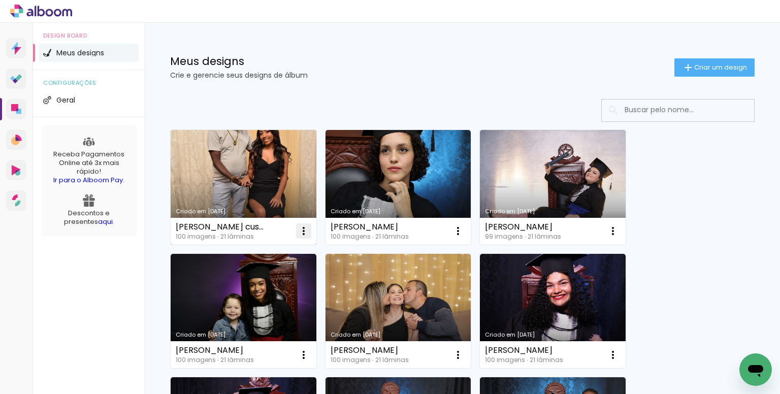
click at [305, 226] on iron-icon at bounding box center [304, 231] width 12 height 12
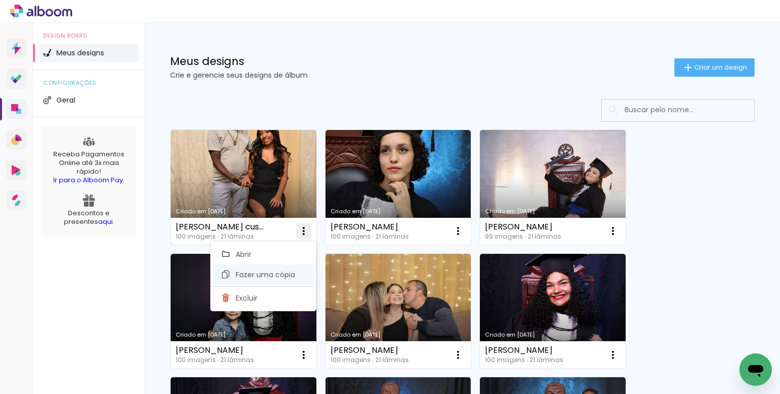
click at [286, 271] on span "Fazer uma cópia" at bounding box center [265, 274] width 59 height 7
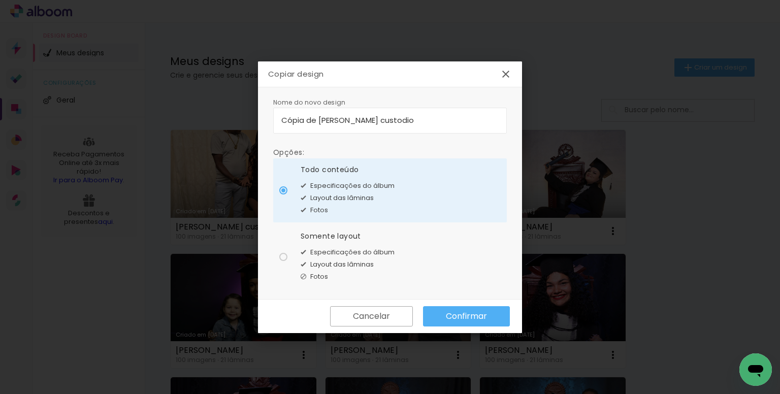
drag, startPoint x: 430, startPoint y: 119, endPoint x: 132, endPoint y: 97, distance: 298.8
click at [168, 108] on body "link( href="../../bower_components/polymer/polymer.html" rel="import" ) picture…" at bounding box center [390, 197] width 780 height 394
type input "[PERSON_NAME]"
type paper-input "[PERSON_NAME]"
drag, startPoint x: 338, startPoint y: 252, endPoint x: 450, endPoint y: 282, distance: 116.1
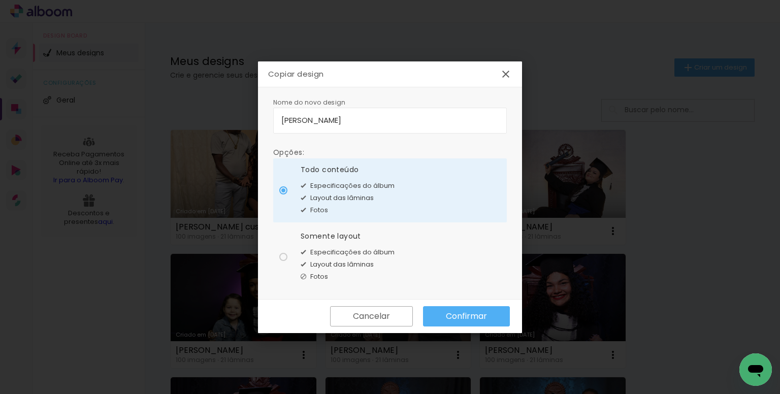
click at [339, 252] on span "Especificações do álbum" at bounding box center [352, 252] width 84 height 10
type paper-radio-button "on"
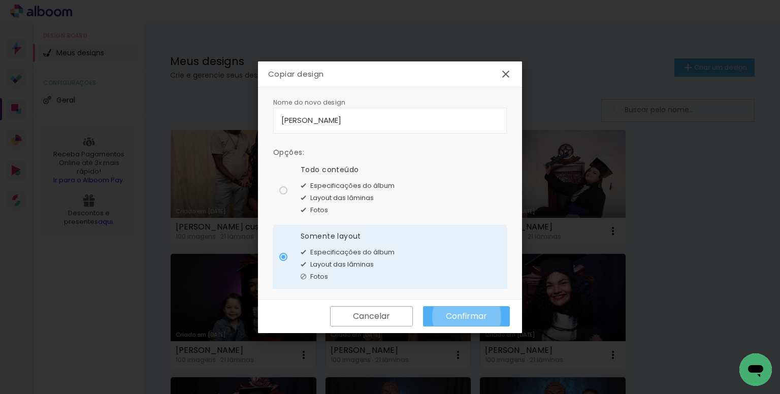
click at [0, 0] on slot "Confirmar" at bounding box center [0, 0] width 0 height 0
